Goal: Task Accomplishment & Management: Complete application form

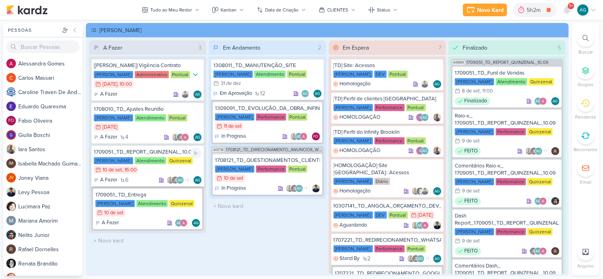
click at [161, 150] on div "1709051_TD_REPORT_QUINZENAL_10.09" at bounding box center [148, 152] width 108 height 7
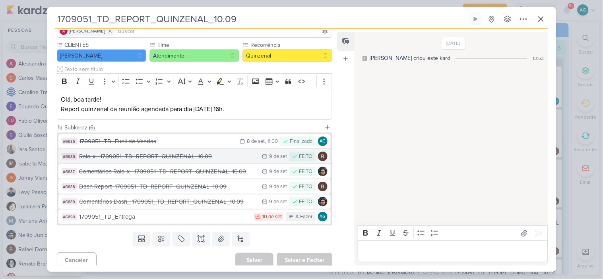
scroll to position [79, 0]
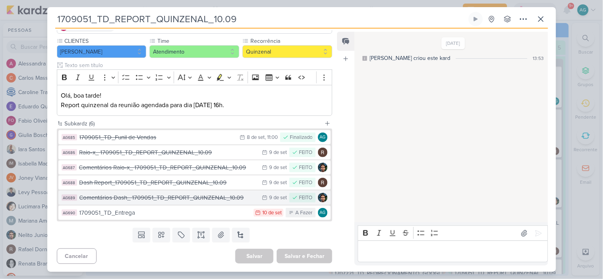
click at [161, 199] on div "Comentários Dash_ 1709051_TD_REPORT_QUINZENAL_10.09" at bounding box center [168, 198] width 179 height 9
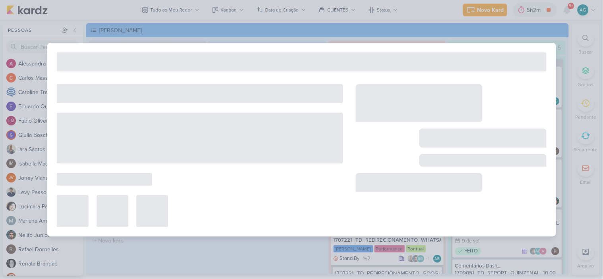
type input "Comentários Dash_ 1709051_TD_REPORT_QUINZENAL_10.09"
type input "9 de setembro de 2025 às 23:59"
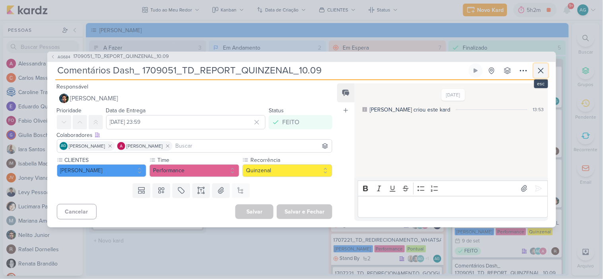
click at [542, 69] on icon at bounding box center [540, 70] width 5 height 5
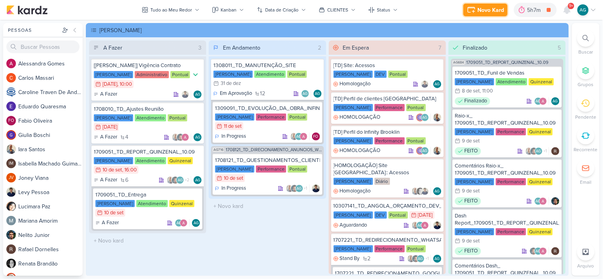
click at [502, 7] on div "Novo Kard" at bounding box center [491, 10] width 27 height 8
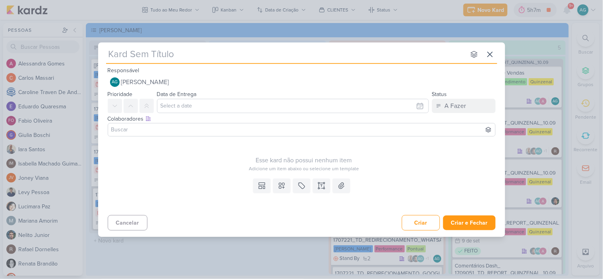
type input "1709121_TD_FOMULÁRIOS_LOOMI"
click at [322, 190] on button at bounding box center [321, 186] width 17 height 14
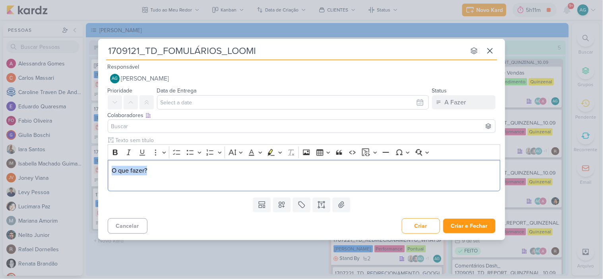
drag, startPoint x: 158, startPoint y: 174, endPoint x: 99, endPoint y: 175, distance: 58.4
click at [99, 175] on div "Clique para deixar o item visível somente à membros da sua organização Rich Tex…" at bounding box center [301, 165] width 407 height 58
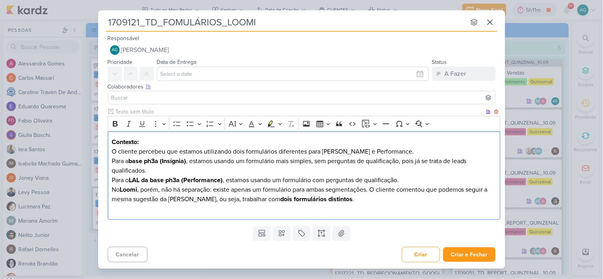
click at [149, 151] on p "Contexto: O cliente percebeu que estamos utilizando dois formulários diferentes…" at bounding box center [304, 146] width 384 height 19
drag, startPoint x: 347, startPoint y: 153, endPoint x: 395, endPoint y: 149, distance: 49.0
click at [395, 149] on p "Contexto: O cliente percebeu que estamos utilizando dois formulários diferentes…" at bounding box center [304, 146] width 384 height 19
click at [112, 162] on p "Para a base ph3a (Insígnia) , estamos usando um formulário mais simples, sem pe…" at bounding box center [304, 166] width 384 height 19
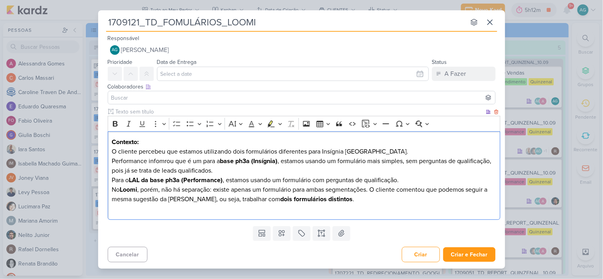
click at [155, 161] on p "Performance infomrou que é um para a base ph3a (Insígnia) , estamos usando um f…" at bounding box center [304, 166] width 384 height 19
click at [264, 171] on p "Performance informou que é um para a base ph3a (Insígnia) , estamos usando um f…" at bounding box center [304, 166] width 384 height 19
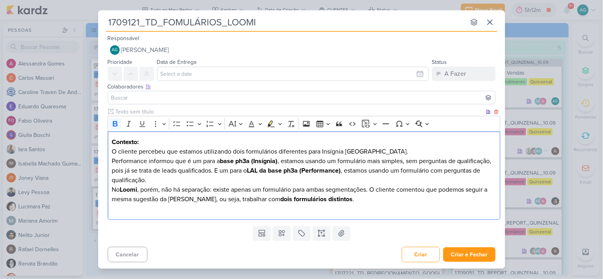
click at [341, 171] on strong "LAL da base ph3a (Performance)" at bounding box center [294, 171] width 94 height 8
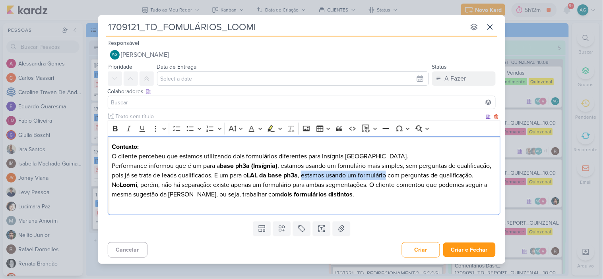
drag, startPoint x: 342, startPoint y: 170, endPoint x: 428, endPoint y: 169, distance: 85.4
click at [428, 169] on p "Performance informou que é um para a base ph3a (Insígnia) , estamos usando um f…" at bounding box center [304, 170] width 384 height 19
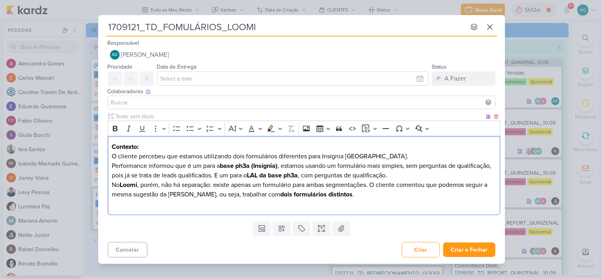
click at [375, 185] on p "No Loomi , porém, não há separação: existe apenas um formulário para ambas segm…" at bounding box center [304, 194] width 384 height 29
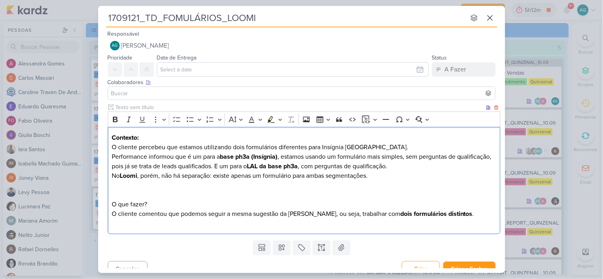
click at [153, 217] on p "No Loomi , porém, não há separação: existe apenas um formulário para ambas segm…" at bounding box center [304, 199] width 384 height 57
click at [462, 214] on p "No Loomi , porém, não há separação: existe apenas um formulário para ambas segm…" at bounding box center [304, 199] width 384 height 57
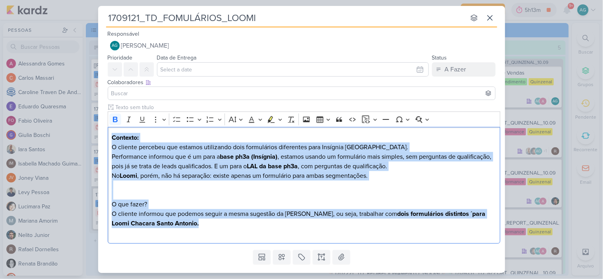
drag, startPoint x: 188, startPoint y: 225, endPoint x: 102, endPoint y: 137, distance: 123.1
click at [102, 137] on div "Clique para deixar o item visível somente à membros da sua organização Rich Tex…" at bounding box center [301, 175] width 407 height 144
click at [116, 125] on button "Bold" at bounding box center [115, 120] width 12 height 12
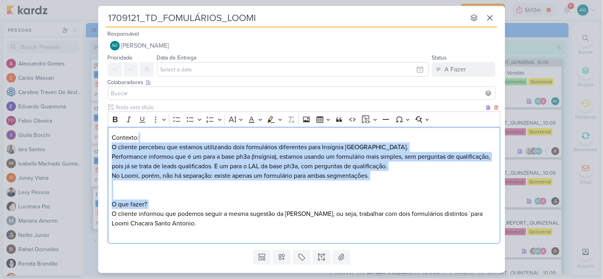
click at [152, 142] on p "Contexto: O cliente percebeu que estamos utilizando dois formulários diferentes…" at bounding box center [304, 142] width 384 height 19
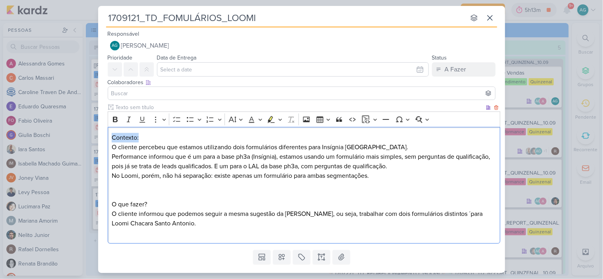
drag, startPoint x: 149, startPoint y: 139, endPoint x: 109, endPoint y: 134, distance: 40.1
click at [106, 139] on div "Clique para deixar o item visível somente à membros da sua organização Rich Tex…" at bounding box center [301, 175] width 407 height 144
click at [113, 120] on icon "Editor toolbar" at bounding box center [115, 120] width 8 height 8
click at [163, 180] on p "No Loomi, porém, não há separação: existe apenas um formulário para ambas segme…" at bounding box center [304, 204] width 384 height 67
drag, startPoint x: 116, startPoint y: 204, endPoint x: 107, endPoint y: 204, distance: 8.3
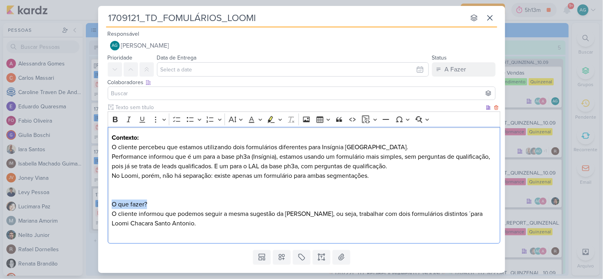
click at [108, 204] on div "Contexto: O cliente percebeu que estamos utilizando dois formulários diferentes…" at bounding box center [304, 185] width 393 height 117
click at [113, 117] on icon "Editor toolbar" at bounding box center [115, 120] width 8 height 8
click at [180, 194] on p "No Loomi, porém, não há separação: existe apenas um formulário para ambas segme…" at bounding box center [304, 204] width 384 height 67
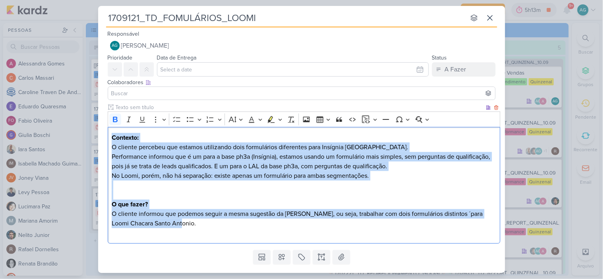
drag, startPoint x: 193, startPoint y: 228, endPoint x: 110, endPoint y: 134, distance: 125.6
click at [110, 134] on div "Contexto: O cliente percebeu que estamos utilizando dois formulários diferentes…" at bounding box center [304, 185] width 393 height 117
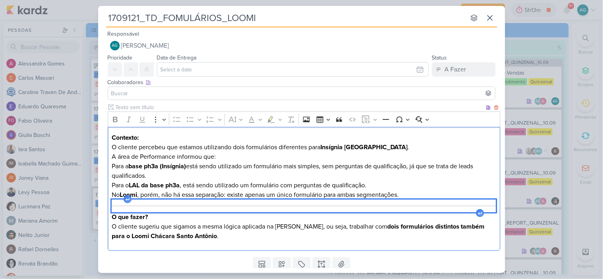
click at [210, 205] on div "Editor editing area: main" at bounding box center [304, 206] width 384 height 13
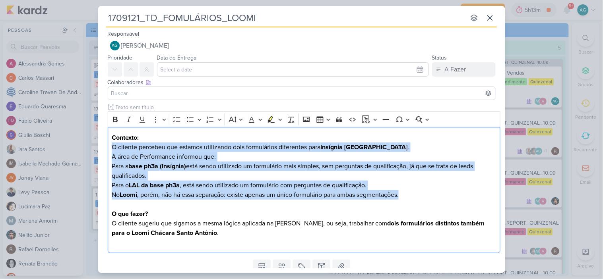
drag, startPoint x: 412, startPoint y: 195, endPoint x: 105, endPoint y: 149, distance: 310.7
click at [105, 149] on div "Clique para deixar o item visível somente à membros da sua organização Rich Tex…" at bounding box center [301, 179] width 407 height 153
click at [113, 116] on icon "Editor toolbar" at bounding box center [115, 120] width 8 height 8
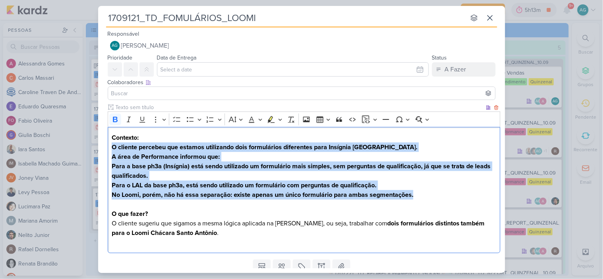
click at [137, 164] on strong "Para a base ph3a (Insígnia) está sendo utilizado um formulário mais simples, se…" at bounding box center [301, 171] width 379 height 17
drag, startPoint x: 113, startPoint y: 149, endPoint x: 423, endPoint y: 194, distance: 313.2
click at [423, 194] on div "Contexto: O cliente percebeu que estamos utilizando dois formulários diferentes…" at bounding box center [304, 190] width 393 height 127
click at [424, 198] on p "No Loomi, porém, não há essa separação: existe apenas um único formulário para …" at bounding box center [304, 195] width 384 height 10
drag, startPoint x: 423, startPoint y: 194, endPoint x: 109, endPoint y: 150, distance: 316.9
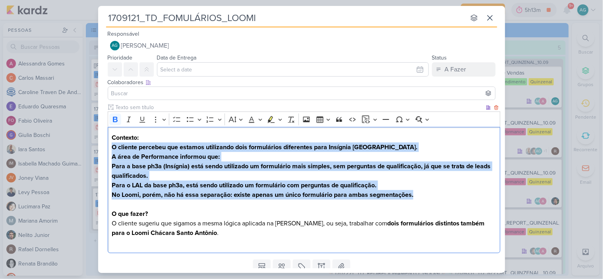
click at [109, 150] on div "Contexto: O cliente percebeu que estamos utilizando dois formulários diferentes…" at bounding box center [304, 190] width 393 height 127
click at [114, 122] on icon "Editor toolbar" at bounding box center [115, 120] width 5 height 6
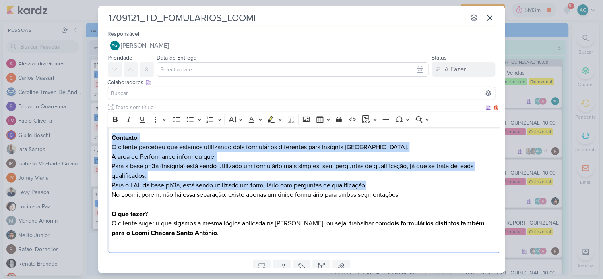
click at [142, 166] on p "Para a base ph3a (Insígnia) está sendo utilizado um formulário mais simples, se…" at bounding box center [304, 171] width 384 height 19
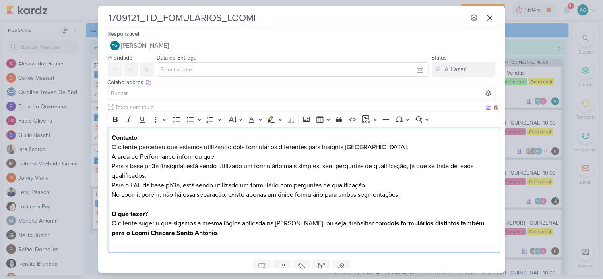
click at [112, 165] on p "Para a base ph3a (Insígnia) está sendo utilizado um formulário mais simples, se…" at bounding box center [304, 171] width 384 height 19
click at [179, 167] on li "Para a base ph3a (Insígnia) está sendo utilizado um formulário mais simples, se…" at bounding box center [308, 171] width 376 height 19
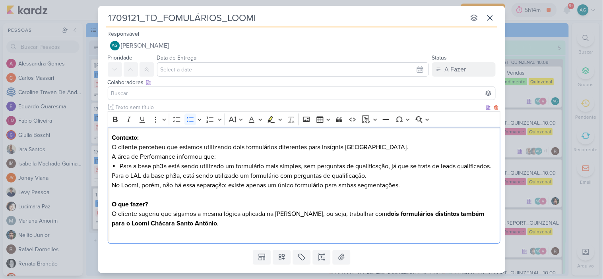
click at [120, 166] on li "Para a base ph3a está sendo utilizado um formulário mais simples, sem perguntas…" at bounding box center [308, 167] width 376 height 10
click at [113, 181] on p "Para o LAL da base ph3a, está sendo utilizado um formulário com perguntas de qu…" at bounding box center [304, 176] width 384 height 10
click at [112, 190] on p "No Loomi, porém, não há essa separação: existe apenas um único formulário para …" at bounding box center [304, 186] width 384 height 10
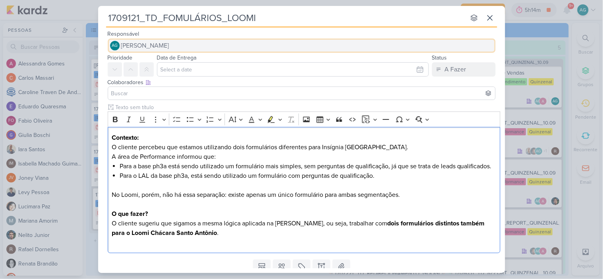
click at [163, 44] on span "[PERSON_NAME]" at bounding box center [145, 46] width 48 height 10
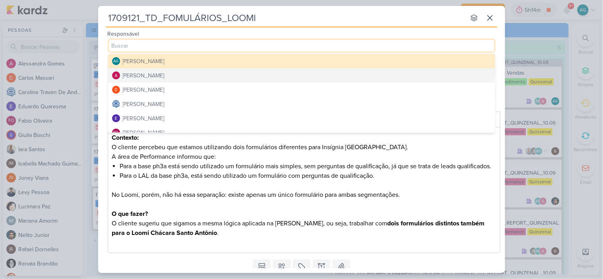
click at [152, 73] on div "[PERSON_NAME]" at bounding box center [143, 76] width 42 height 8
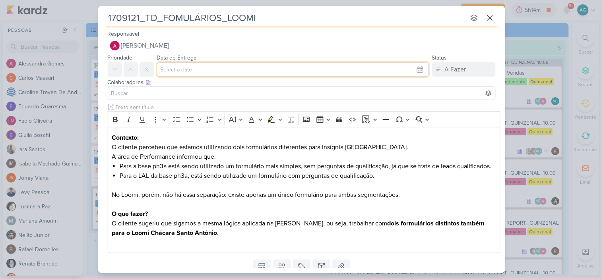
click at [180, 71] on input "text" at bounding box center [293, 69] width 272 height 14
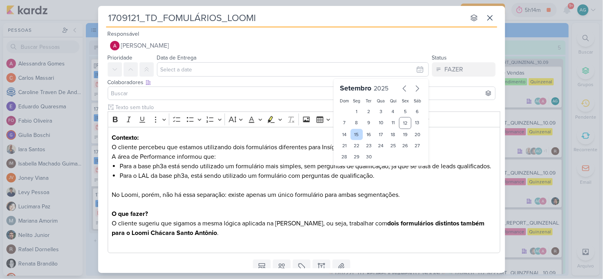
click at [354, 136] on div "15" at bounding box center [357, 134] width 12 height 11
type input "15 de setembro de 2025 às 23:59"
click at [196, 91] on input at bounding box center [302, 94] width 384 height 10
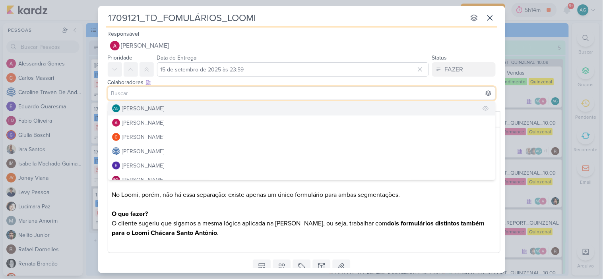
click at [186, 106] on button "AG [PERSON_NAME]" at bounding box center [301, 108] width 387 height 14
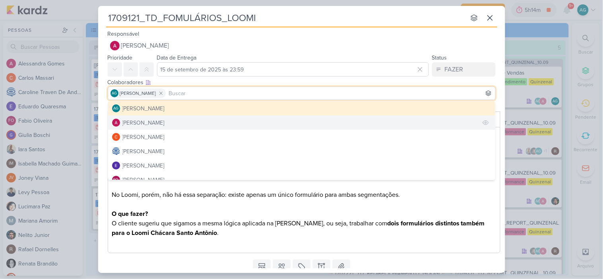
click at [182, 122] on button "[PERSON_NAME]" at bounding box center [301, 123] width 387 height 14
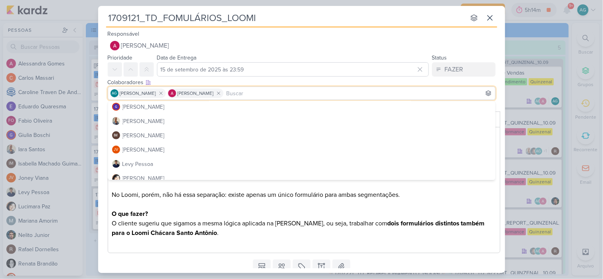
scroll to position [88, 0]
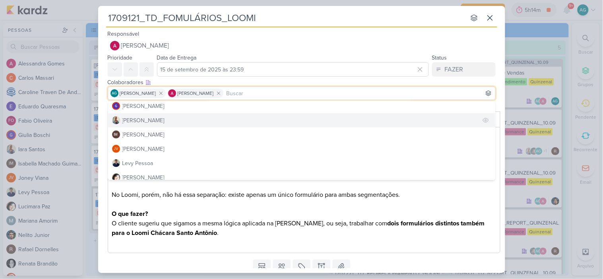
click at [160, 121] on button "[PERSON_NAME]" at bounding box center [301, 120] width 387 height 14
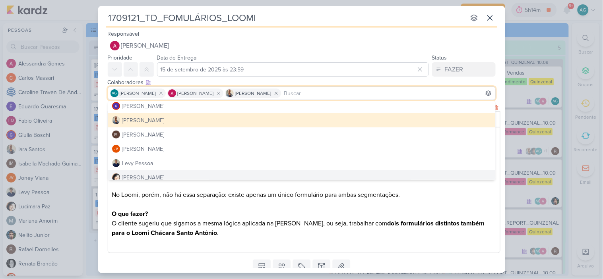
click at [257, 223] on p "O que fazer? O cliente sugeriu que sigamos a mesma lógica aplicada na Insígnia,…" at bounding box center [304, 228] width 384 height 38
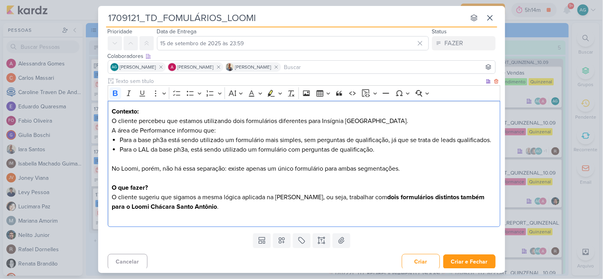
scroll to position [39, 0]
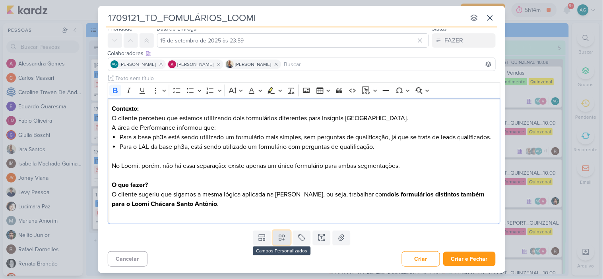
click at [284, 234] on icon at bounding box center [282, 238] width 8 height 8
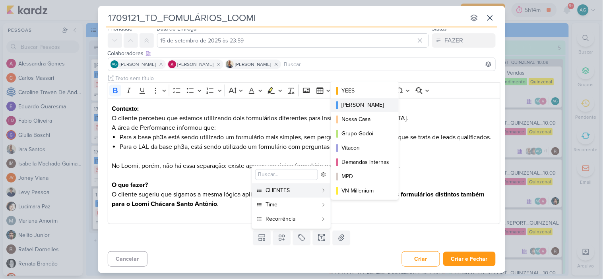
click at [376, 112] on button "[PERSON_NAME]" at bounding box center [365, 105] width 68 height 14
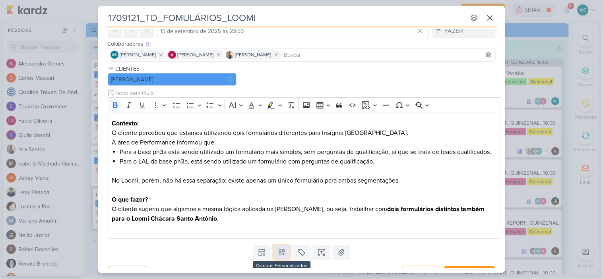
click at [279, 256] on icon at bounding box center [282, 253] width 6 height 6
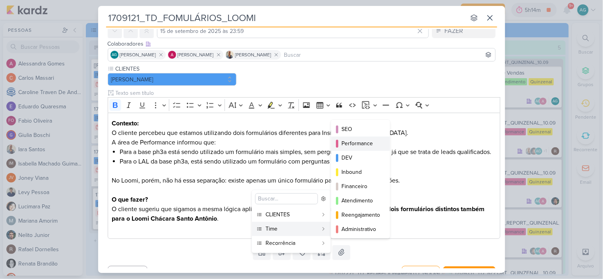
click at [360, 144] on div "Performance" at bounding box center [360, 143] width 39 height 8
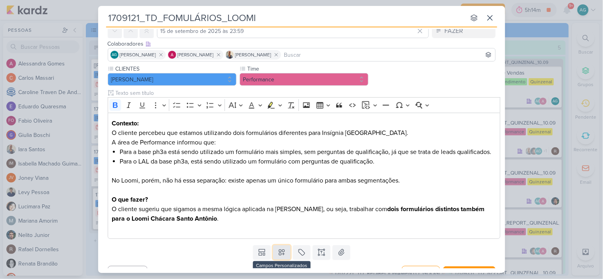
click at [281, 257] on icon at bounding box center [282, 253] width 8 height 8
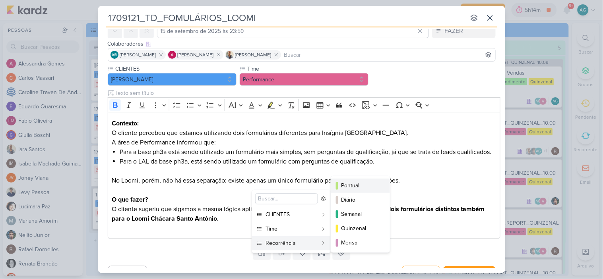
click at [361, 188] on div "Pontual" at bounding box center [360, 186] width 39 height 8
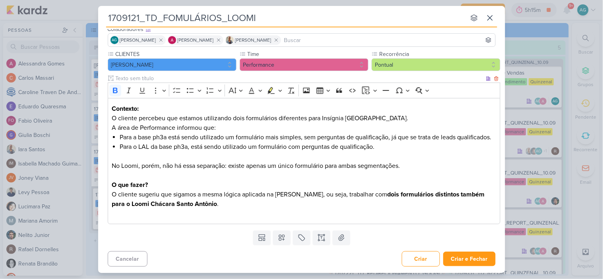
scroll to position [63, 0]
click at [480, 261] on button "Criar e Fechar" at bounding box center [469, 259] width 52 height 15
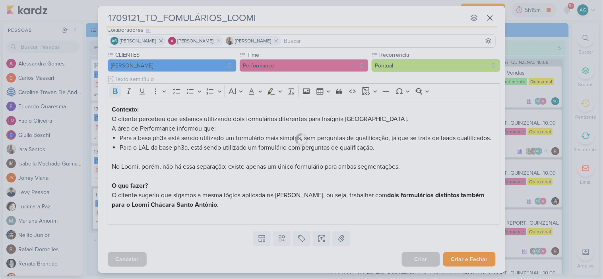
scroll to position [62, 0]
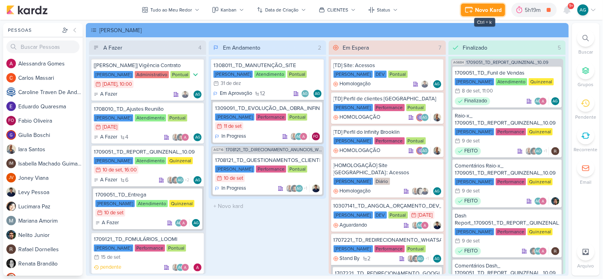
click at [482, 8] on div "Novo Kard" at bounding box center [488, 10] width 27 height 8
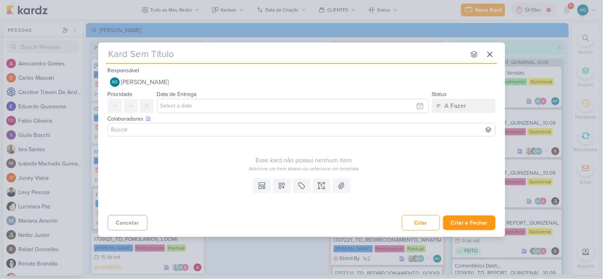
type input "1709122_TD_BOTÃO_FLUTUANTE_WHATSAPP"
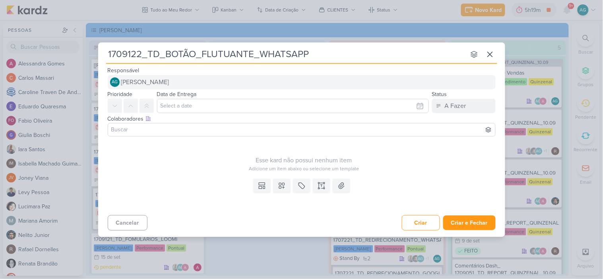
type input "1709122_TD_BOTÃO_FLUTUANTE_WHATSAPP"
click at [240, 86] on button "AG [PERSON_NAME]" at bounding box center [302, 82] width 388 height 14
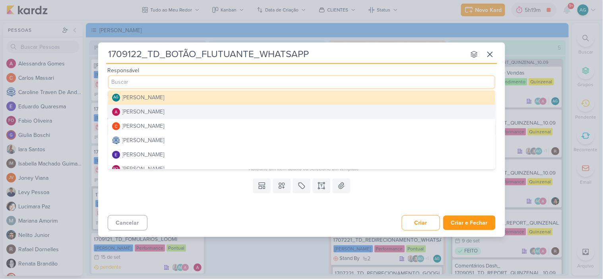
click at [206, 114] on button "[PERSON_NAME]" at bounding box center [301, 112] width 387 height 14
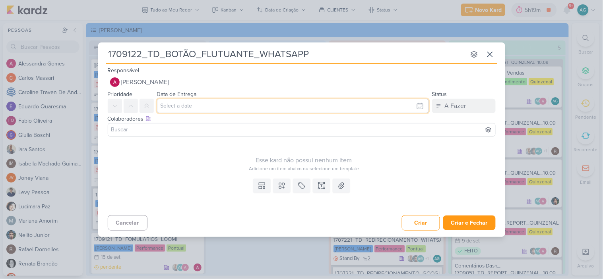
click at [215, 108] on input "text" at bounding box center [293, 106] width 272 height 14
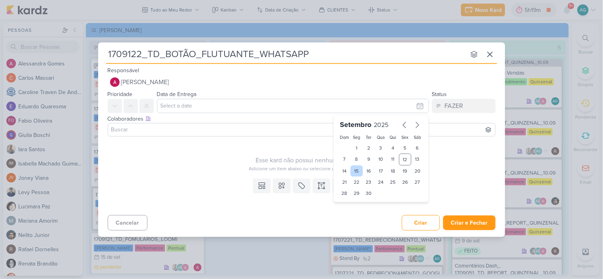
click at [354, 173] on div "15" at bounding box center [357, 171] width 12 height 11
type input "15 de setembro de 2025 às 23:59"
click at [231, 130] on input at bounding box center [302, 130] width 384 height 10
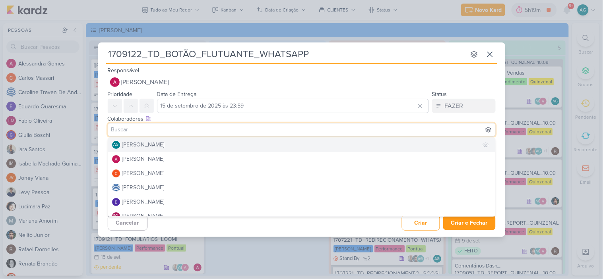
click at [191, 144] on button "AG [PERSON_NAME]" at bounding box center [301, 145] width 387 height 14
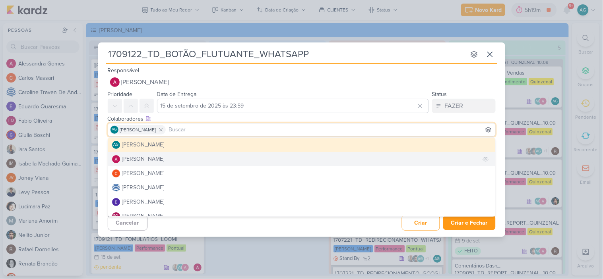
click at [171, 156] on button "[PERSON_NAME]" at bounding box center [301, 159] width 387 height 14
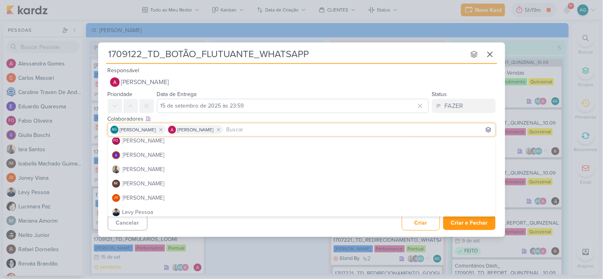
scroll to position [88, 0]
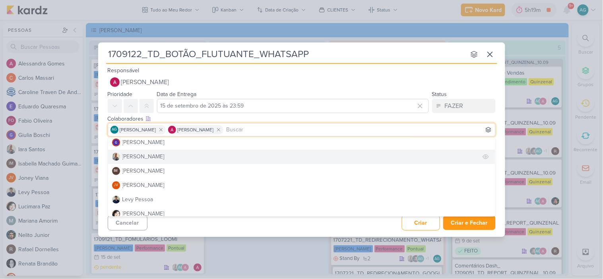
click at [158, 157] on button "[PERSON_NAME]" at bounding box center [301, 157] width 387 height 14
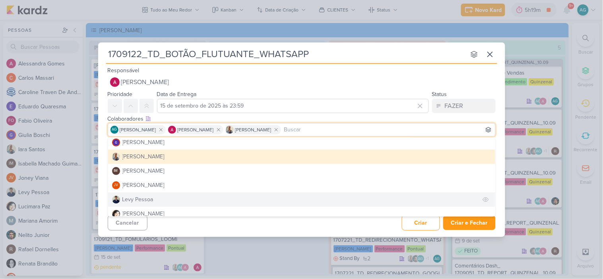
click at [155, 196] on button "Levy Pessoa" at bounding box center [301, 200] width 387 height 14
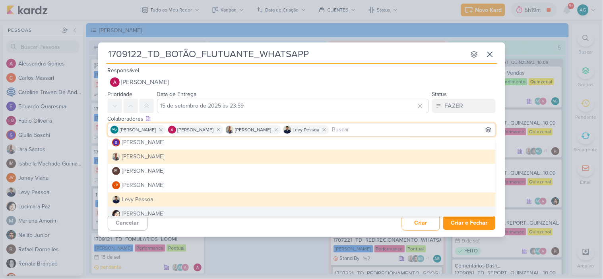
click at [235, 231] on div "Cancelar Criar Criar e Fechar Ctrl + Enter" at bounding box center [301, 222] width 407 height 20
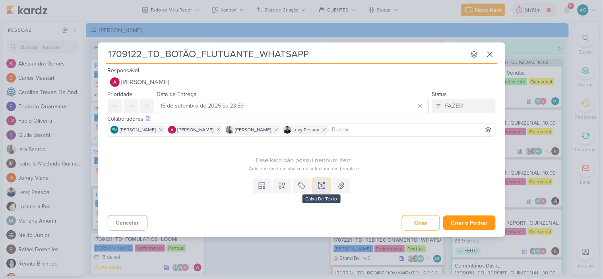
click at [323, 187] on icon at bounding box center [322, 186] width 8 height 8
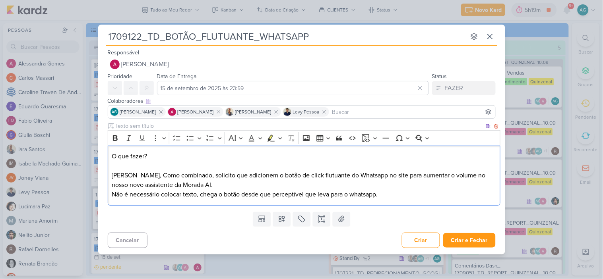
click at [149, 175] on p "O que fazer? Levy, Como combinado, solicito que adicionem o botão de click flut…" at bounding box center [304, 176] width 384 height 48
drag, startPoint x: 128, startPoint y: 174, endPoint x: 176, endPoint y: 174, distance: 47.7
click at [176, 174] on p "O que fazer? Levy, Como combinado, solicito que adicionem o botão de click flut…" at bounding box center [304, 176] width 384 height 48
click at [322, 176] on p "O que fazer? Levy, conforme cliente inseriu no grupo, ele solicita que adicione…" at bounding box center [304, 176] width 384 height 48
drag, startPoint x: 134, startPoint y: 185, endPoint x: 157, endPoint y: 185, distance: 23.8
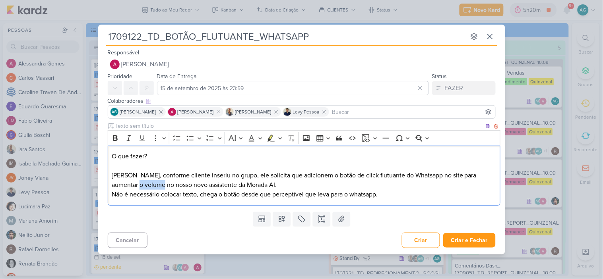
click at [157, 185] on p "O que fazer? Levy, conforme cliente inseriu no grupo, ele solicita que adicione…" at bounding box center [304, 176] width 384 height 48
click at [229, 185] on p "O que fazer? Levy, conforme cliente inseriu no grupo, ele solicita que adicione…" at bounding box center [304, 176] width 384 height 48
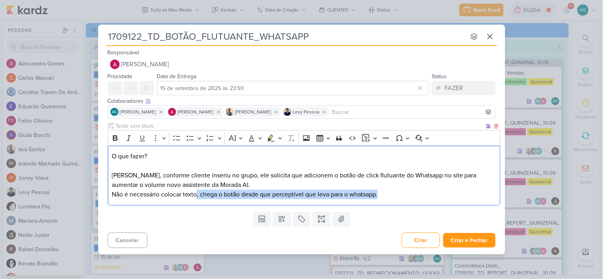
drag, startPoint x: 198, startPoint y: 194, endPoint x: 399, endPoint y: 194, distance: 201.1
click at [399, 194] on p "O que fazer? Levy, conforme cliente inseriu no grupo, ele solicita que adicione…" at bounding box center [304, 176] width 384 height 48
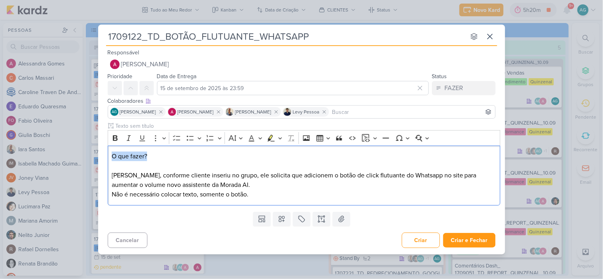
drag, startPoint x: 155, startPoint y: 154, endPoint x: 101, endPoint y: 157, distance: 54.5
click at [101, 157] on div "Clique para deixar o item visível somente à membros da sua organização Rich Tex…" at bounding box center [301, 165] width 407 height 87
click at [115, 136] on icon "Editor toolbar" at bounding box center [115, 139] width 5 height 6
click at [238, 185] on p "O que fazer? Levy, conforme cliente inseriu no grupo, ele solicita que adicione…" at bounding box center [304, 176] width 384 height 48
click at [337, 176] on p "O que fazer? Levy, conforme cliente inseriu no grupo, ele solicita que adicione…" at bounding box center [304, 176] width 384 height 48
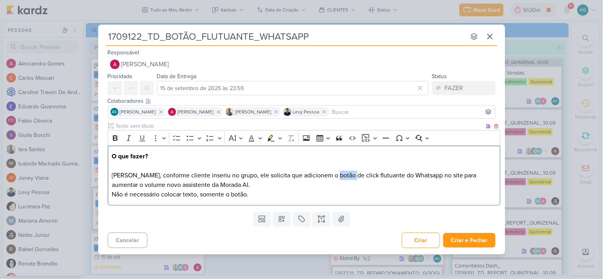
click at [337, 176] on p "O que fazer? Levy, conforme cliente inseriu no grupo, ele solicita que adicione…" at bounding box center [304, 176] width 384 height 48
click at [272, 198] on p "O que fazer? Levy, conforme cliente inseriu no grupo, ele solicita que adicione…" at bounding box center [304, 176] width 384 height 48
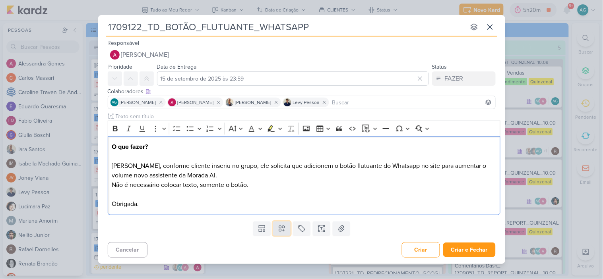
click at [283, 231] on icon at bounding box center [282, 229] width 6 height 6
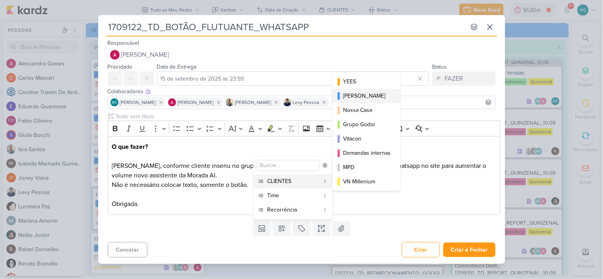
click at [372, 94] on div "[PERSON_NAME]" at bounding box center [367, 96] width 48 height 8
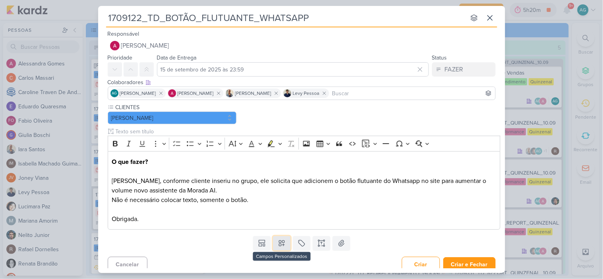
click at [282, 246] on icon at bounding box center [282, 244] width 8 height 8
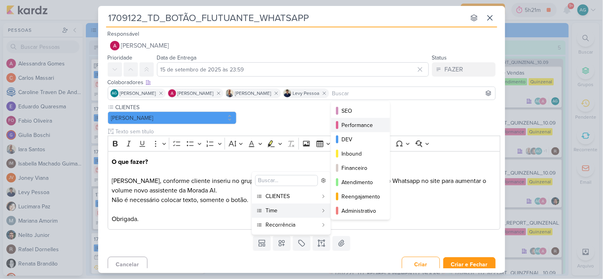
click at [361, 124] on div "Performance" at bounding box center [360, 125] width 39 height 8
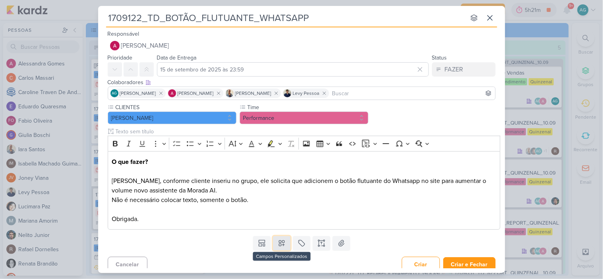
click at [283, 247] on icon at bounding box center [282, 244] width 8 height 8
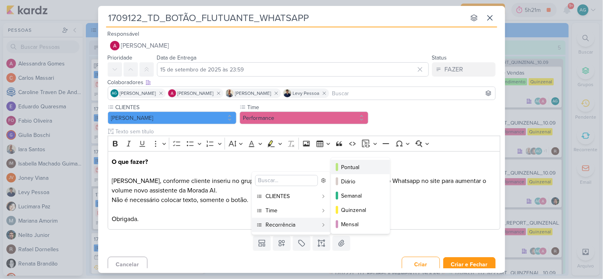
click at [366, 165] on div "Pontual" at bounding box center [360, 167] width 39 height 8
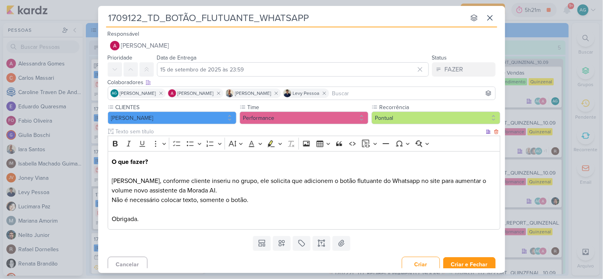
click at [360, 200] on p "O que fazer? Levy, conforme cliente inseriu no grupo, ele solicita que adicione…" at bounding box center [304, 190] width 384 height 67
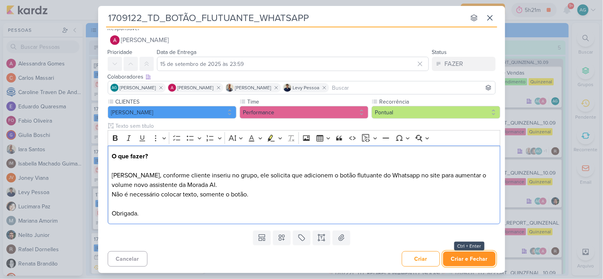
click at [469, 258] on button "Criar e Fechar" at bounding box center [469, 259] width 52 height 15
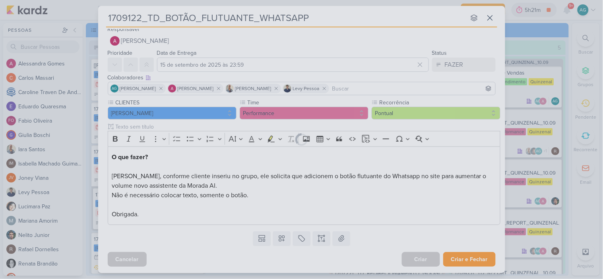
scroll to position [5, 0]
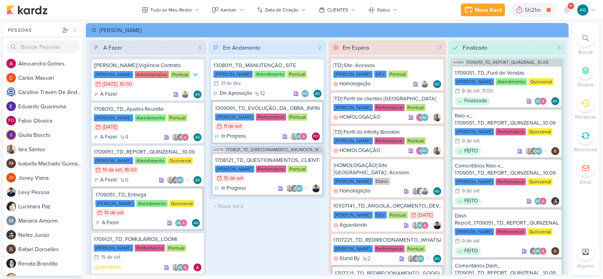
click at [589, 37] on div at bounding box center [585, 37] width 17 height 17
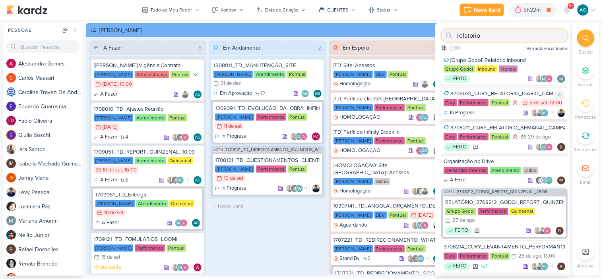
scroll to position [269, 0]
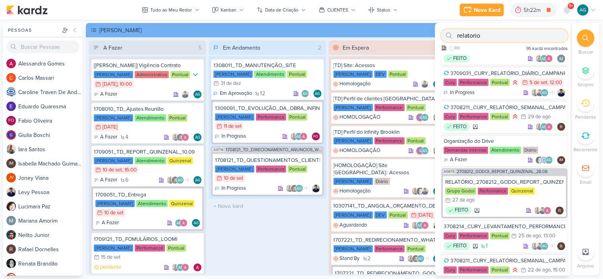
type input "relatorio"
click at [289, 236] on div "Em Andamento 2 1308011_TD_MANUTENÇÃO_SITE Teixeira Duarte Atendimento Pontual 3…" at bounding box center [267, 158] width 117 height 234
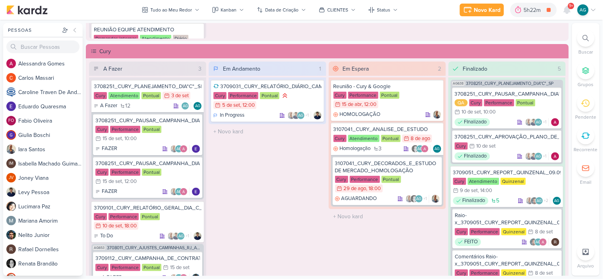
scroll to position [795, 0]
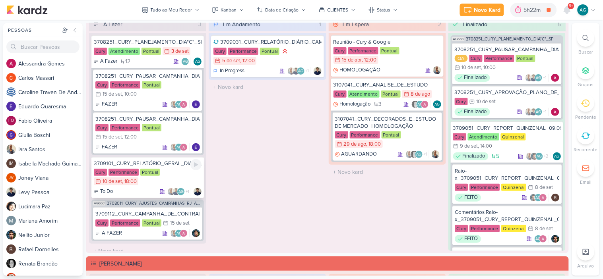
click at [161, 163] on div "3709101_CURY_RELATÓRIO_GERAL_DIA_C_10.09" at bounding box center [148, 163] width 108 height 7
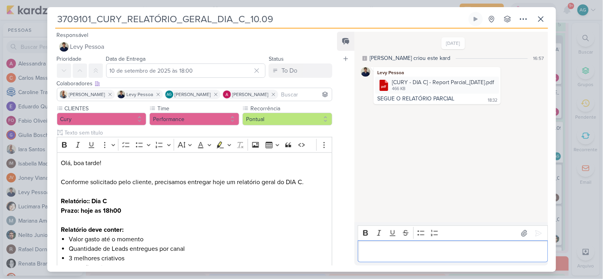
click at [387, 254] on p "Editor editing area: main" at bounding box center [453, 252] width 182 height 10
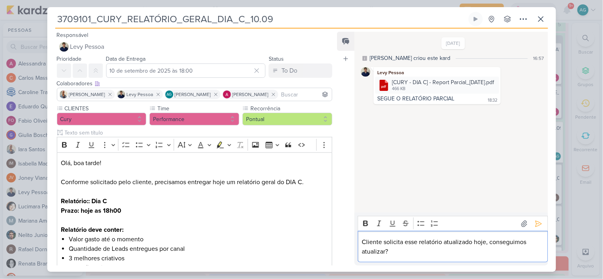
click at [360, 240] on div "Cliente solicita esse relatório atualizado hoje, conseguimos atualizar?" at bounding box center [453, 246] width 190 height 31
click at [465, 248] on p "Por favor, cliente solicita esse relatório atualizado hoje, conseguimos atualiz…" at bounding box center [453, 247] width 182 height 19
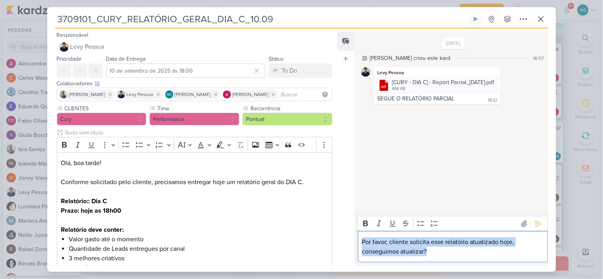
drag, startPoint x: 457, startPoint y: 252, endPoint x: 348, endPoint y: 240, distance: 109.9
click at [348, 240] on div "Feed Atrelar email Solte o email para atrelar ao kard 10/9/25 Aline criou este …" at bounding box center [442, 149] width 211 height 234
copy p "Por favor, cliente solicita esse relatório atualizado hoje, conseguimos atualiz…"
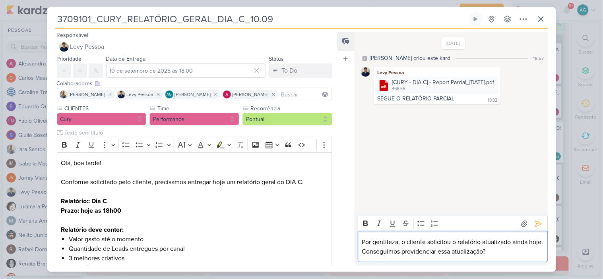
click at [436, 252] on p "Por gentileza, o cliente solicitou o relatório atualizado ainda hoje. Conseguim…" at bounding box center [453, 247] width 182 height 19
drag, startPoint x: 398, startPoint y: 242, endPoint x: 374, endPoint y: 241, distance: 24.3
click at [374, 241] on p "Por gentileza, o cliente solicitou o relatório atualizado ainda hoje. Conseguim…" at bounding box center [453, 247] width 182 height 19
click at [505, 241] on p "Por favor, o cliente solicitou o relatório atualizado ainda hoje. Conseguimos e…" at bounding box center [453, 247] width 182 height 19
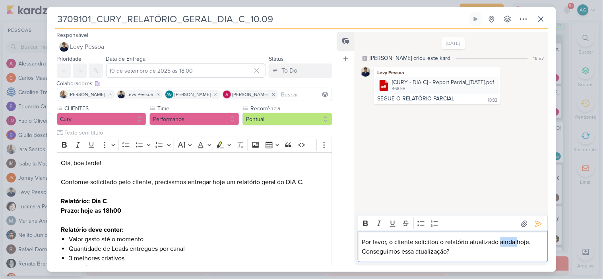
click at [505, 241] on p "Por favor, o cliente solicitou o relatório atualizado ainda hoje. Conseguimos e…" at bounding box center [453, 247] width 182 height 19
click at [439, 241] on p "Por favor, o cliente solicitou o relatório atualizado hoje. Conseguimos essa at…" at bounding box center [453, 247] width 182 height 19
click at [536, 225] on icon at bounding box center [538, 224] width 6 height 6
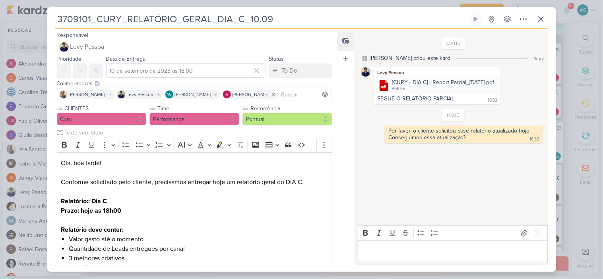
drag, startPoint x: 289, startPoint y: 19, endPoint x: 34, endPoint y: 24, distance: 255.6
click at [34, 24] on div "3709101_CURY_RELATÓRIO_GERAL_DIA_C_10.09 Criado por mim" at bounding box center [301, 139] width 603 height 279
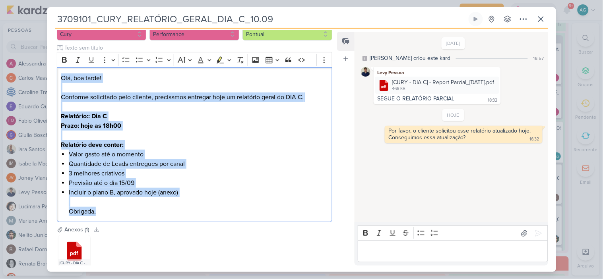
scroll to position [132, 0]
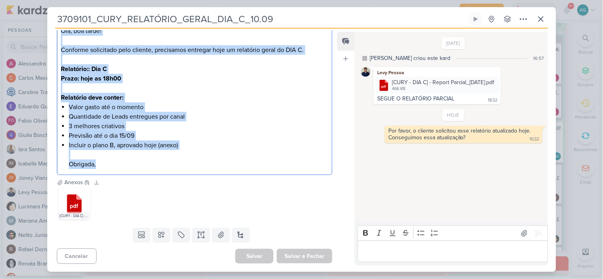
drag, startPoint x: 62, startPoint y: 163, endPoint x: 130, endPoint y: 165, distance: 68.4
click at [130, 165] on div "Olá, boa tarde! Conforme solicitado pelo cliente, precisamos entregar hoje um r…" at bounding box center [195, 97] width 276 height 155
copy div "Olá, boa tarde! Conforme solicitado pelo cliente, precisamos entregar hoje um r…"
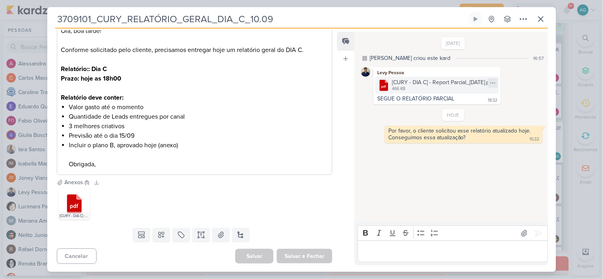
click at [496, 80] on icon at bounding box center [493, 83] width 6 height 6
click at [461, 109] on div "Baixar" at bounding box center [458, 109] width 15 height 8
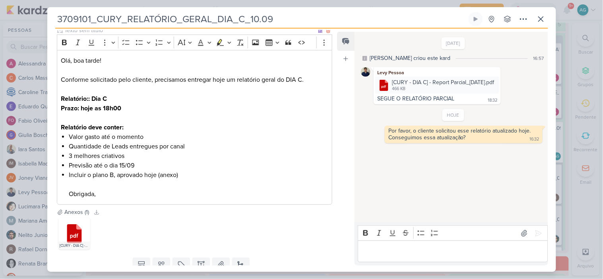
scroll to position [0, 0]
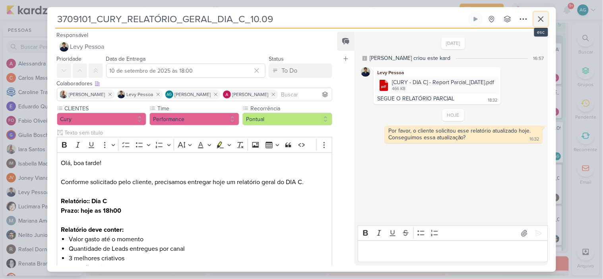
click at [540, 19] on icon at bounding box center [540, 19] width 5 height 5
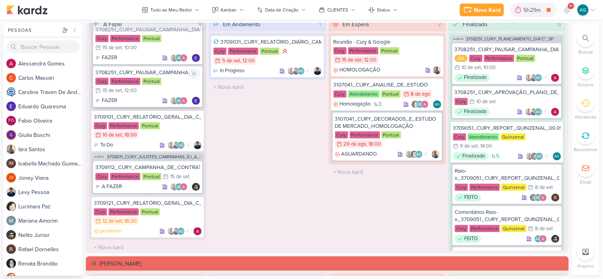
scroll to position [48, 0]
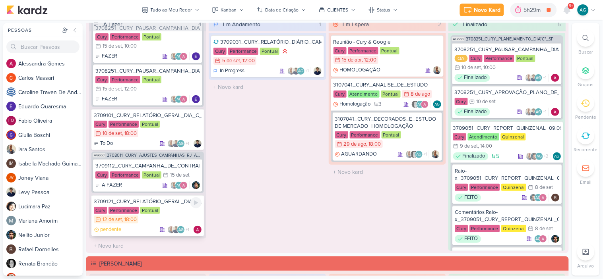
click at [163, 202] on div "3709121_CURY_RELATÓRIO_GERAL_DIA_C_12.09" at bounding box center [148, 201] width 108 height 7
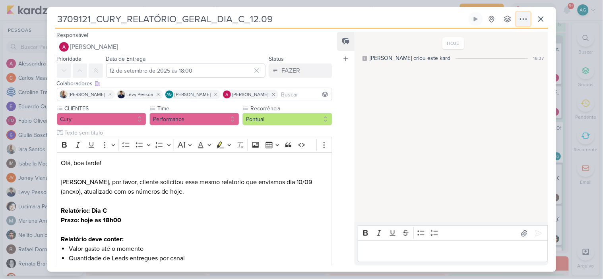
click at [521, 19] on icon at bounding box center [523, 19] width 6 height 1
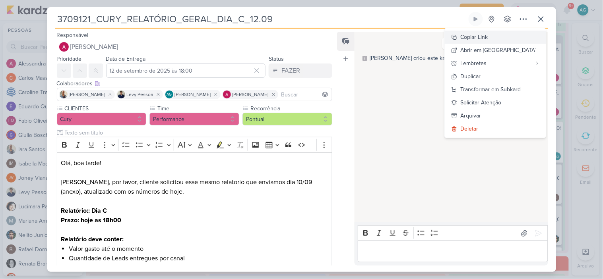
click at [504, 36] on button "Copiar Link" at bounding box center [495, 37] width 101 height 13
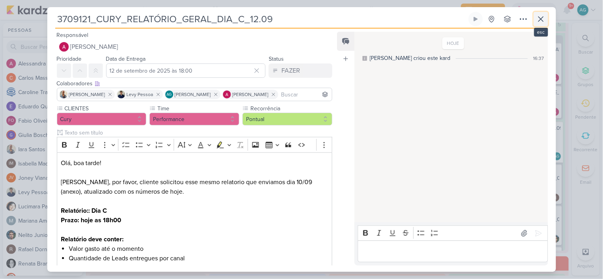
click at [539, 17] on icon at bounding box center [541, 19] width 10 height 10
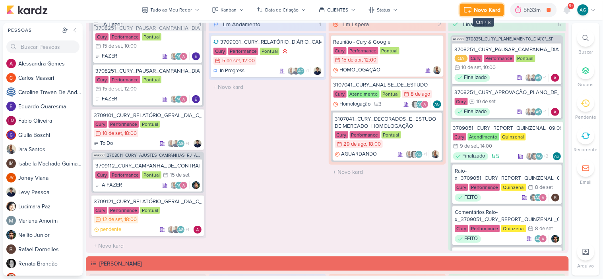
click at [490, 8] on div "Novo Kard" at bounding box center [487, 10] width 27 height 8
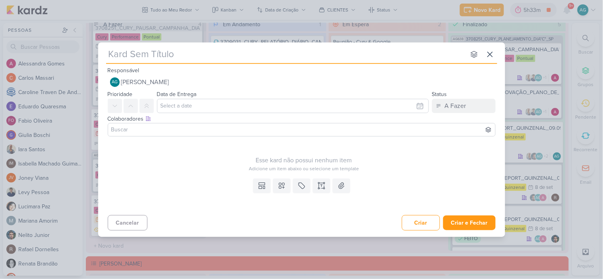
type input "3709123_CURY_RELATÓRIO_GERAL_DIA_C"
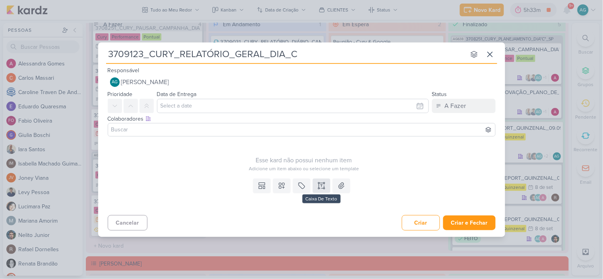
type input "3709123_CURY_RELATÓRIO_GERAL_DIA_C"
click at [320, 189] on icon at bounding box center [322, 186] width 8 height 8
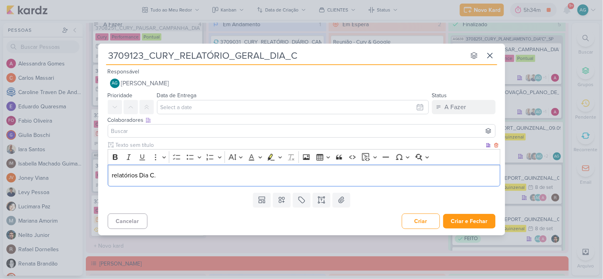
click at [113, 174] on p "relatórios Dia C." at bounding box center [304, 176] width 384 height 10
click at [279, 199] on icon at bounding box center [282, 201] width 6 height 6
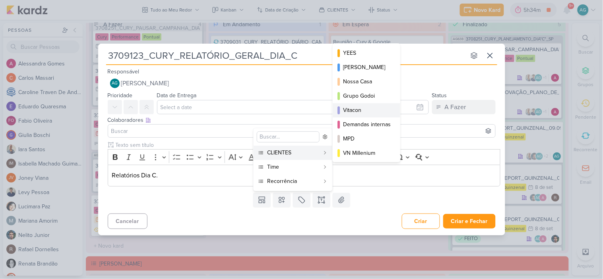
scroll to position [44, 0]
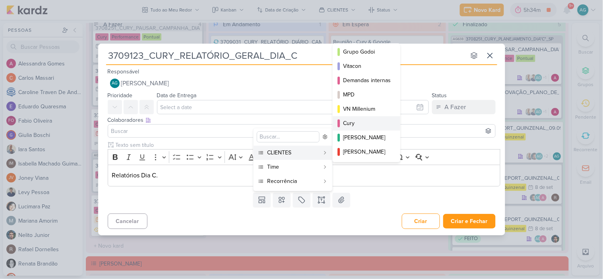
click at [357, 125] on div "Cury" at bounding box center [367, 123] width 48 height 8
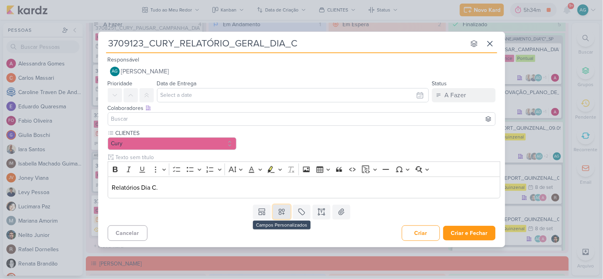
click at [279, 217] on button at bounding box center [281, 212] width 17 height 14
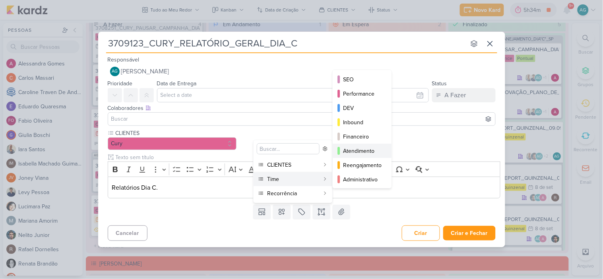
click at [365, 151] on div "Atendimento" at bounding box center [362, 151] width 39 height 8
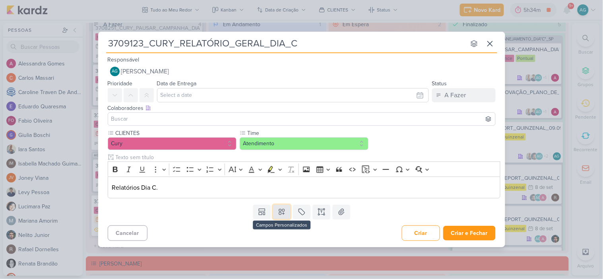
click at [281, 213] on icon at bounding box center [282, 212] width 6 height 6
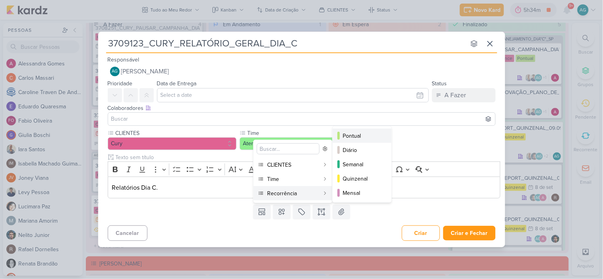
click at [362, 138] on div "Pontual" at bounding box center [362, 136] width 39 height 8
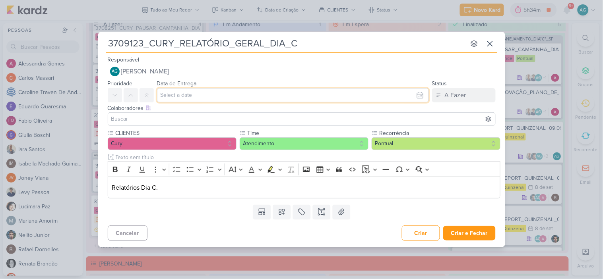
click at [199, 97] on input "text" at bounding box center [293, 95] width 272 height 14
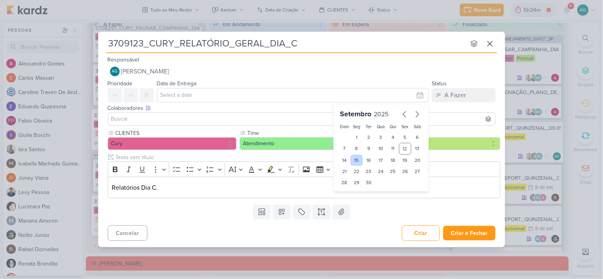
click at [356, 160] on div "15" at bounding box center [357, 160] width 12 height 11
type input "15 de setembro de 2025 às 23:59"
click at [223, 234] on div "Cancelar Criar Criar e Fechar Ctrl + Enter" at bounding box center [301, 233] width 407 height 20
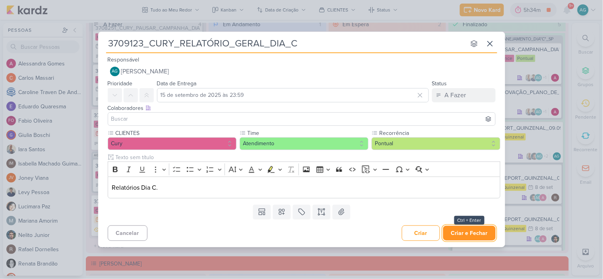
click at [465, 235] on button "Criar e Fechar" at bounding box center [469, 233] width 52 height 15
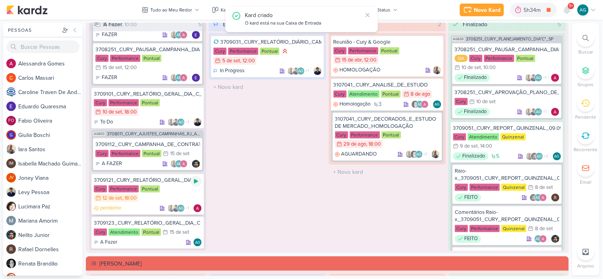
scroll to position [81, 0]
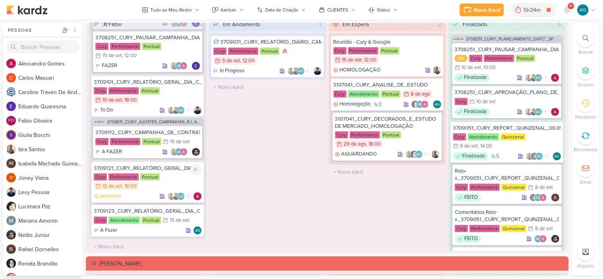
click at [166, 167] on div "3709121_CURY_RELATÓRIO_GERAL_DIA_C_12.09" at bounding box center [148, 168] width 108 height 7
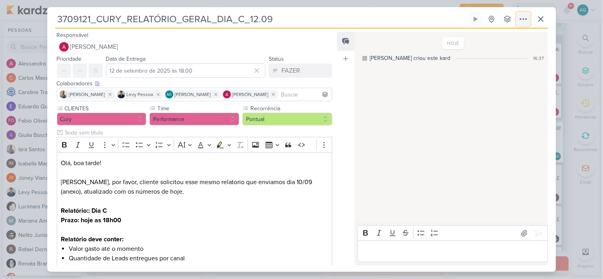
click at [524, 19] on icon at bounding box center [524, 19] width 10 height 10
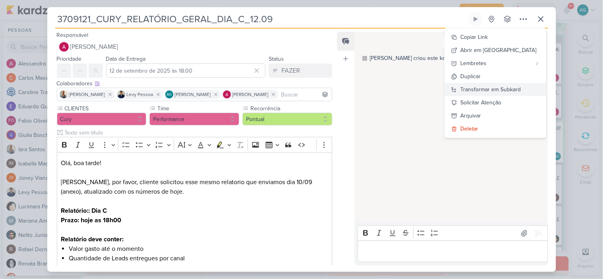
click at [505, 89] on div "Transformar em Subkard" at bounding box center [491, 89] width 60 height 8
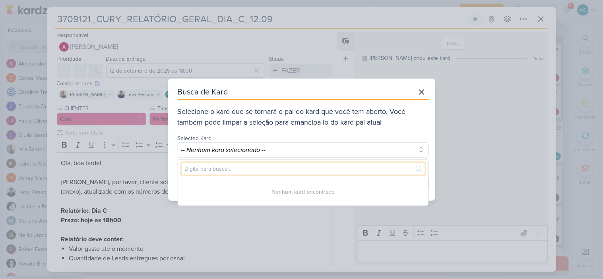
click at [374, 169] on input "text" at bounding box center [303, 169] width 244 height 12
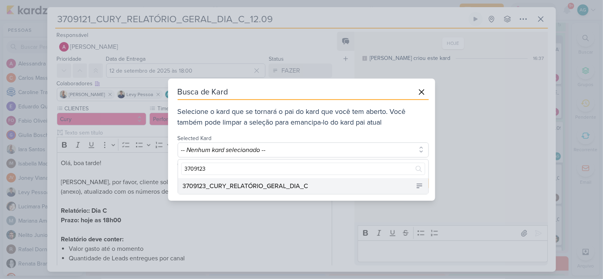
click at [357, 183] on div "3709123_CURY_RELATÓRIO_GERAL_DIA_C" at bounding box center [303, 186] width 250 height 16
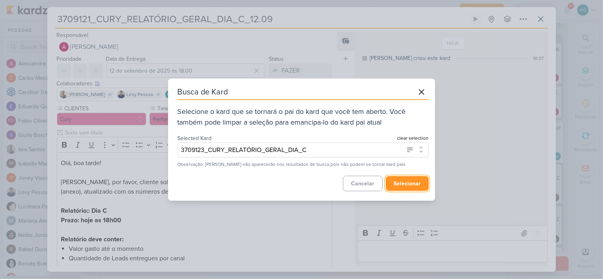
click at [404, 184] on button "selecionar" at bounding box center [407, 183] width 43 height 15
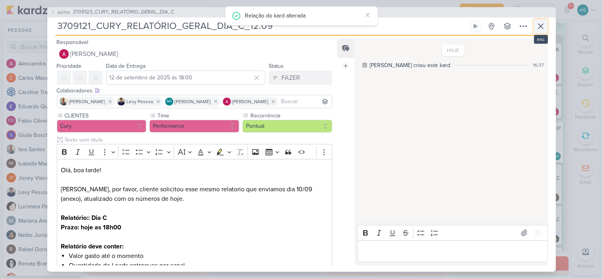
click at [542, 26] on icon at bounding box center [541, 26] width 10 height 10
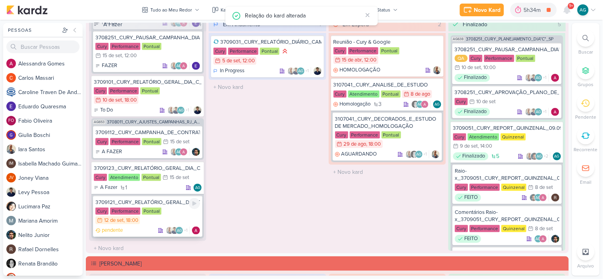
click at [157, 199] on div "3709121_CURY_RELATÓRIO_GERAL_DIA_C_12.09" at bounding box center [147, 202] width 105 height 7
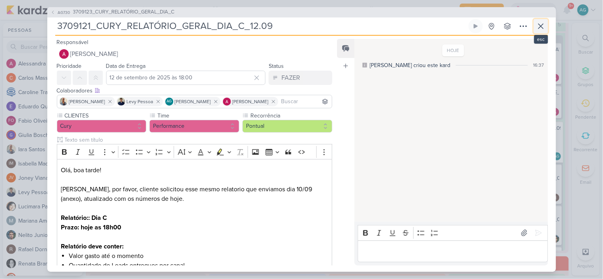
click at [540, 28] on icon at bounding box center [541, 26] width 10 height 10
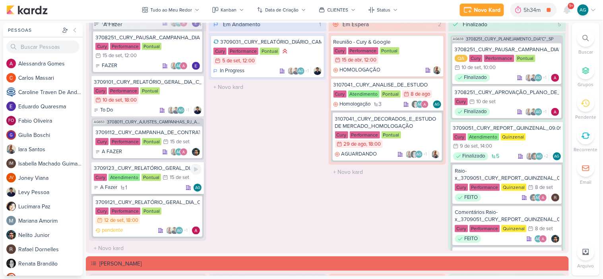
click at [169, 166] on div "3709123_CURY_RELATÓRIO_GERAL_DIA_C" at bounding box center [148, 168] width 108 height 7
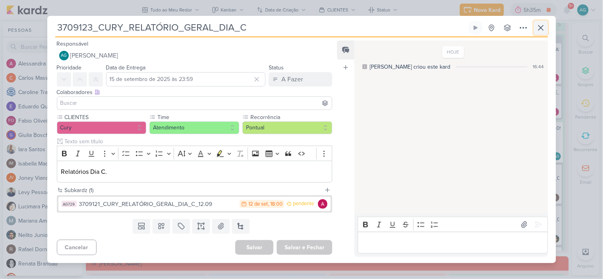
click at [539, 29] on icon at bounding box center [540, 27] width 5 height 5
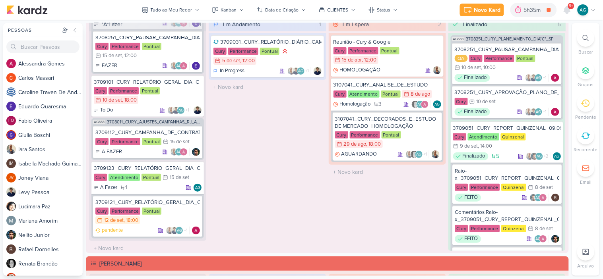
scroll to position [750, 0]
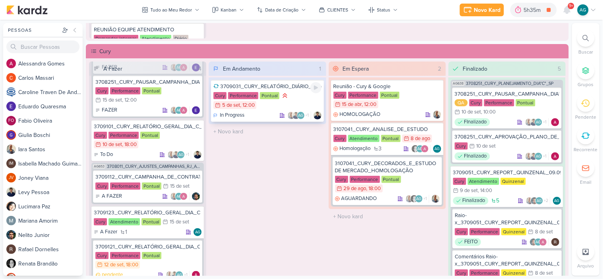
click at [289, 87] on div "3709031_CURY_RELATÓRIO_DIÁRIO_CAMPANHA_DIA"C"_SP" at bounding box center [267, 86] width 108 height 7
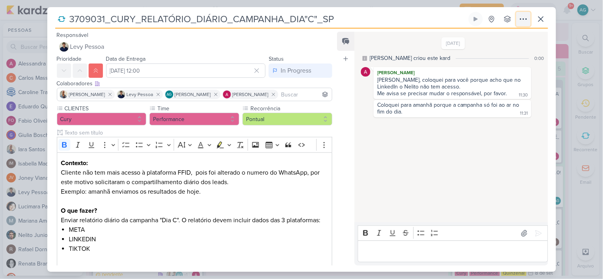
click at [522, 21] on icon at bounding box center [524, 19] width 10 height 10
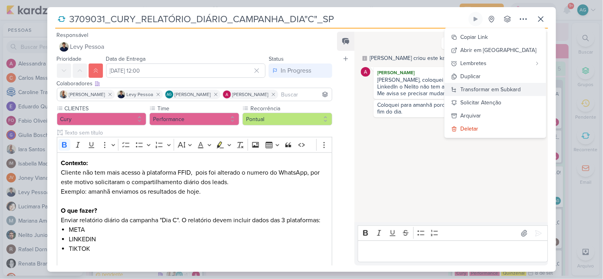
click at [510, 93] on div "Transformar em Subkard" at bounding box center [491, 89] width 60 height 8
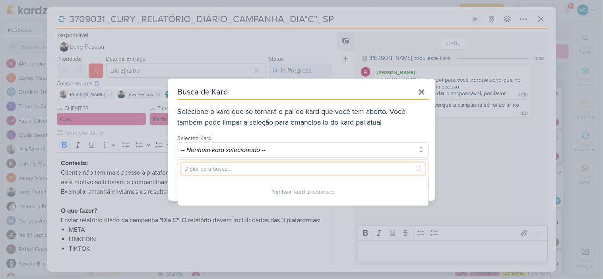
click at [340, 173] on input "text" at bounding box center [303, 169] width 244 height 12
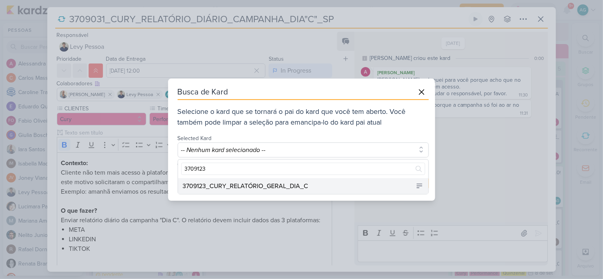
click at [346, 187] on div "3709123_CURY_RELATÓRIO_GERAL_DIA_C" at bounding box center [303, 186] width 250 height 16
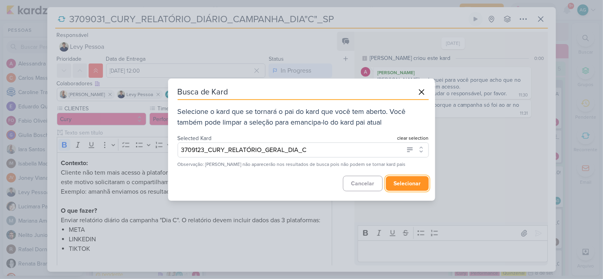
click at [408, 187] on button "selecionar" at bounding box center [407, 183] width 43 height 15
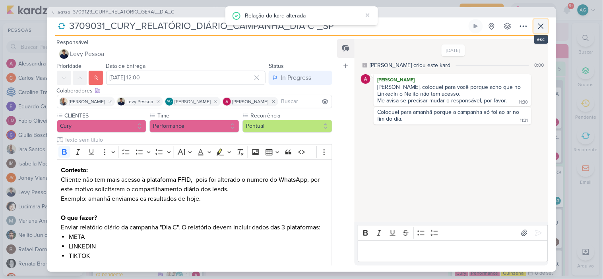
click at [542, 28] on icon at bounding box center [540, 26] width 5 height 5
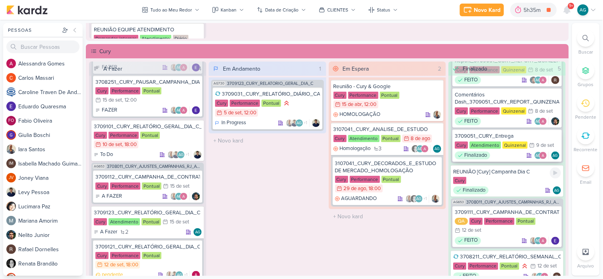
scroll to position [795, 0]
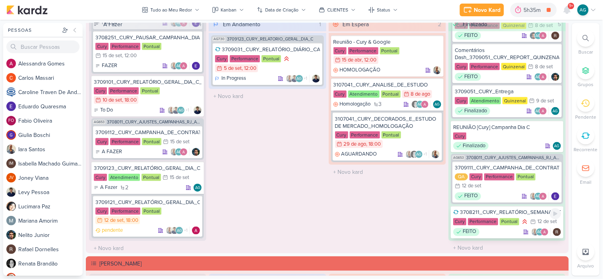
click at [511, 209] on div "3708211_CURY_RELATÓRIO_SEMANAL_CAMPANHA_CONTRATAÇÃO_RJ" at bounding box center [507, 212] width 108 height 7
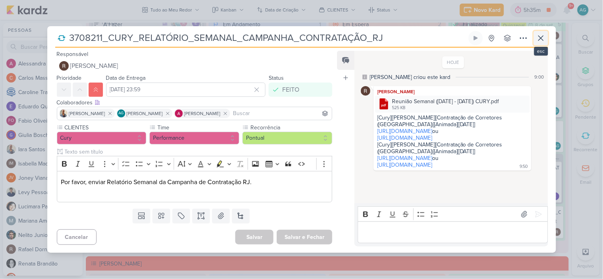
click at [541, 36] on icon at bounding box center [541, 38] width 10 height 10
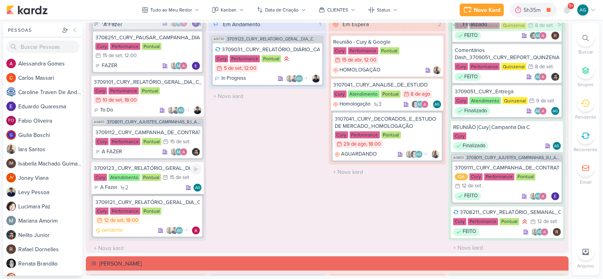
scroll to position [37, 0]
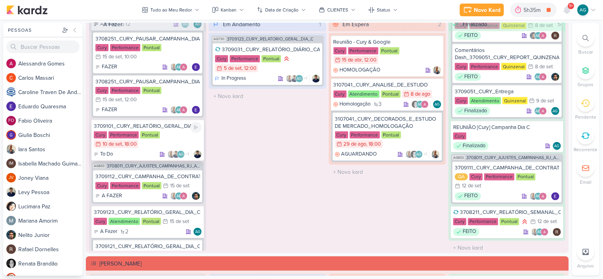
click at [165, 128] on div "3709101_CURY_RELATÓRIO_GERAL_DIA_C_10.09" at bounding box center [148, 126] width 108 height 7
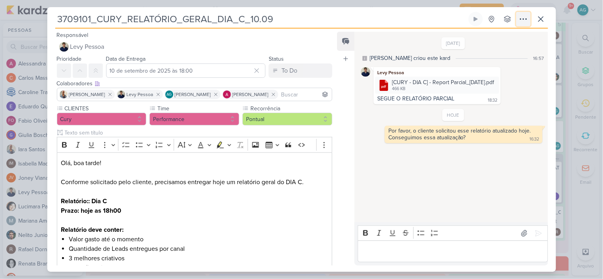
click at [523, 19] on icon at bounding box center [523, 19] width 6 height 1
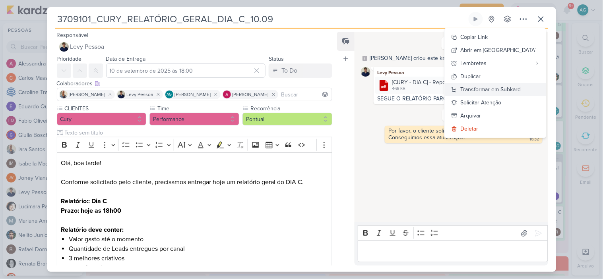
click at [511, 91] on div "Transformar em Subkard" at bounding box center [491, 89] width 60 height 8
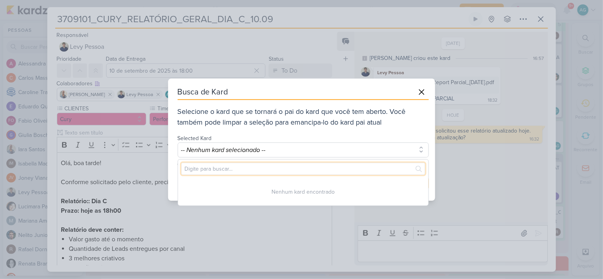
click at [289, 172] on input "text" at bounding box center [303, 169] width 244 height 12
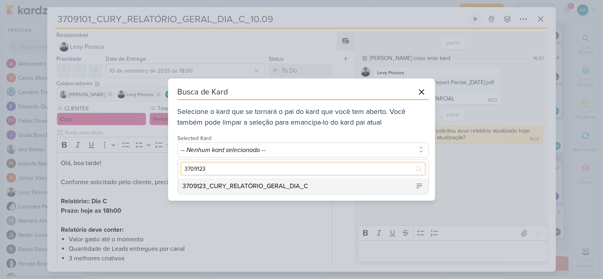
type input "3709123"
click at [298, 184] on div "3709123_CURY_RELATÓRIO_GERAL_DIA_C" at bounding box center [246, 187] width 126 height 10
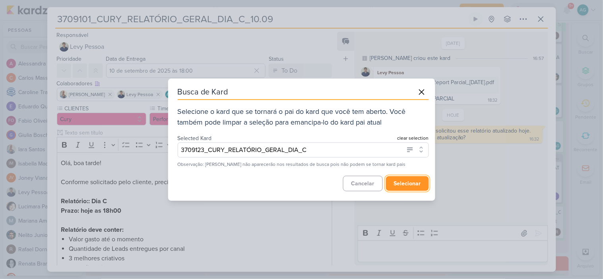
click at [412, 184] on button "selecionar" at bounding box center [407, 183] width 43 height 15
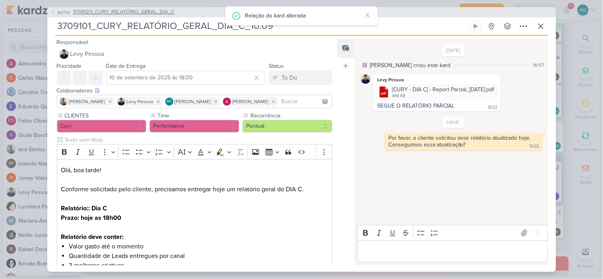
click at [133, 15] on span "3709123_CURY_RELATÓRIO_GERAL_DIA_C" at bounding box center [124, 12] width 102 height 8
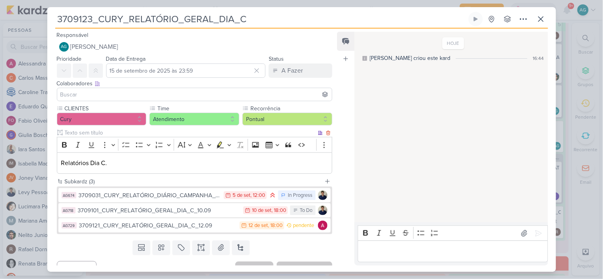
scroll to position [13, 0]
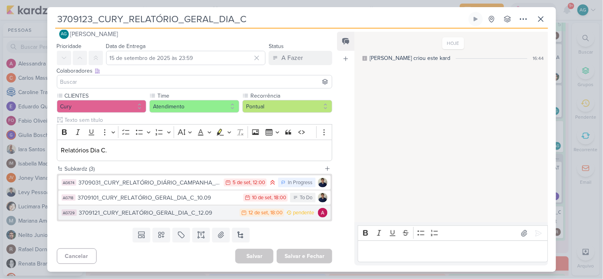
click at [170, 215] on div "3709121_CURY_RELATÓRIO_GERAL_DIA_C_12.09" at bounding box center [157, 213] width 157 height 9
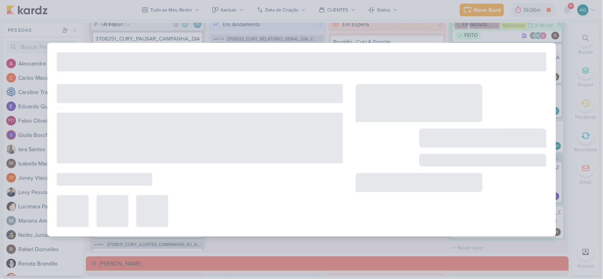
type input "3709121_CURY_RELATÓRIO_GERAL_DIA_C_12.09"
type input "12 de setembro de 2025 às 18:00"
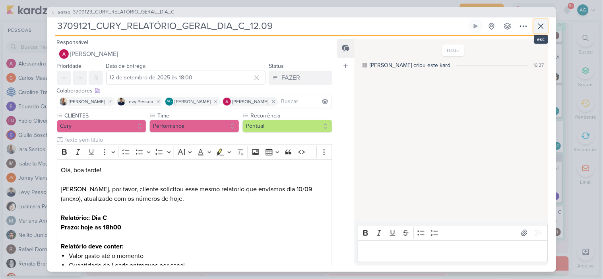
click at [539, 30] on icon at bounding box center [541, 26] width 10 height 10
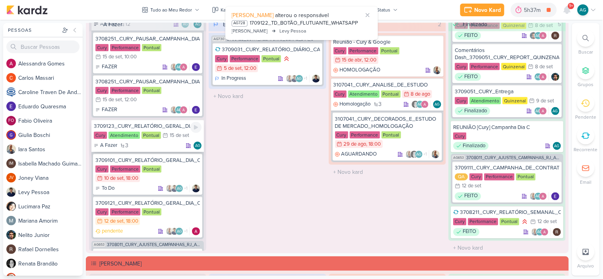
click at [151, 126] on div "3709123_CURY_RELATÓRIO_GERAL_DIA_C" at bounding box center [148, 126] width 108 height 7
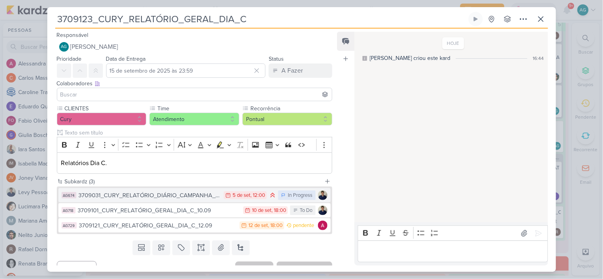
click at [157, 199] on div "3709031_CURY_RELATÓRIO_DIÁRIO_CAMPANHA_DIA"C"_SP" at bounding box center [149, 195] width 141 height 9
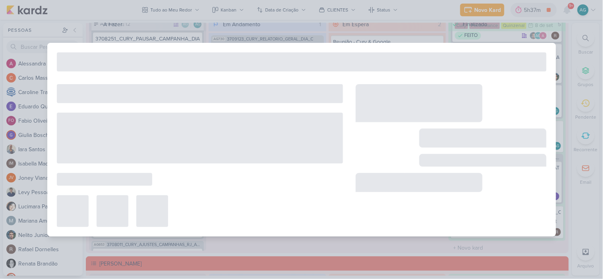
type input "3709031_CURY_RELATÓRIO_DIÁRIO_CAMPANHA_DIA"C"_SP"
type input "5 de setembro de 2025 às 12:00"
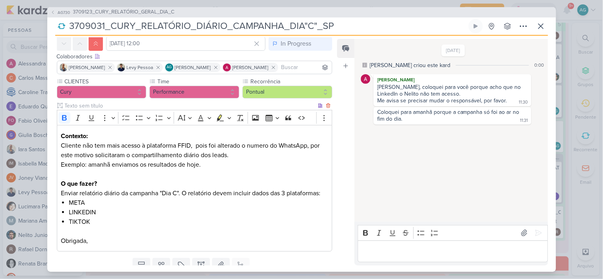
scroll to position [0, 0]
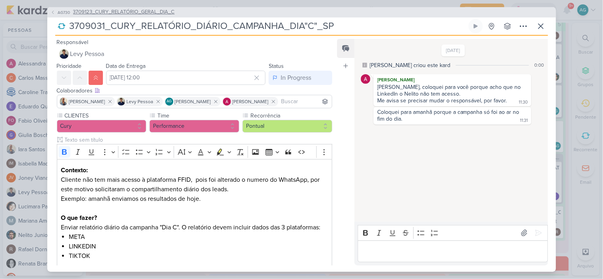
click at [167, 14] on span "3709123_CURY_RELATÓRIO_GERAL_DIA_C" at bounding box center [124, 12] width 102 height 8
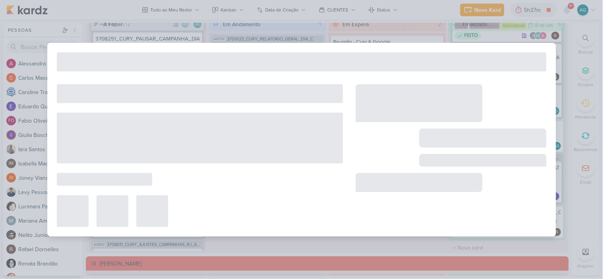
type input "3709123_CURY_RELATÓRIO_GERAL_DIA_C"
type input "15 de setembro de 2025 às 23:59"
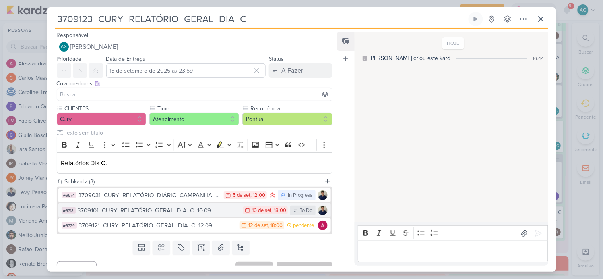
click at [171, 212] on div "3709101_CURY_RELATÓRIO_GERAL_DIA_C_10.09" at bounding box center [159, 210] width 162 height 9
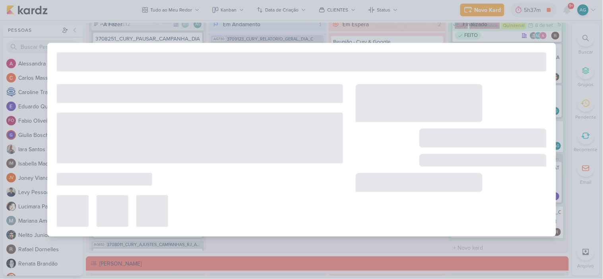
type input "3709101_CURY_RELATÓRIO_GERAL_DIA_C_10.09"
type input "10 de setembro de 2025 às 18:00"
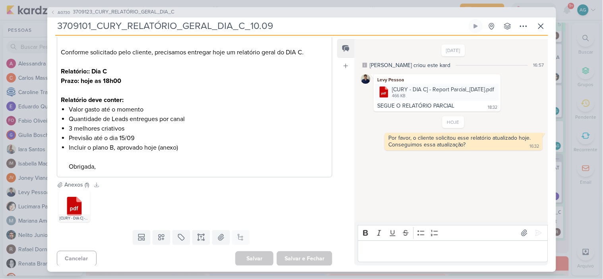
scroll to position [139, 0]
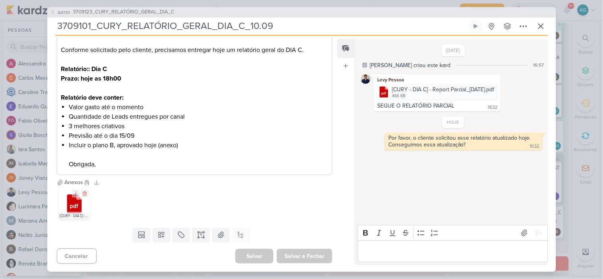
click at [75, 206] on icon at bounding box center [74, 206] width 8 height 5
click at [539, 27] on icon at bounding box center [541, 26] width 10 height 10
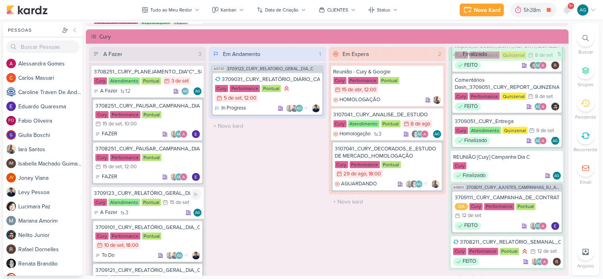
scroll to position [750, 0]
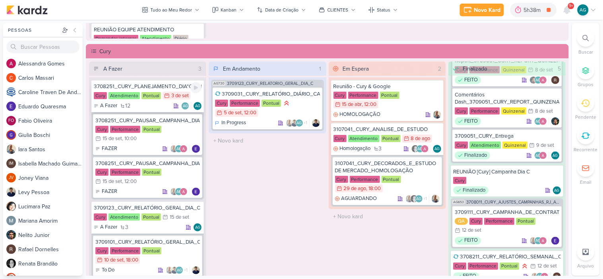
click at [149, 87] on div "3708251_CURY_PLANEJAMENTO_DIA"C"_SP" at bounding box center [148, 86] width 108 height 7
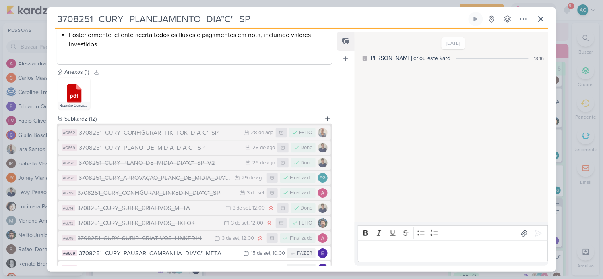
scroll to position [536, 0]
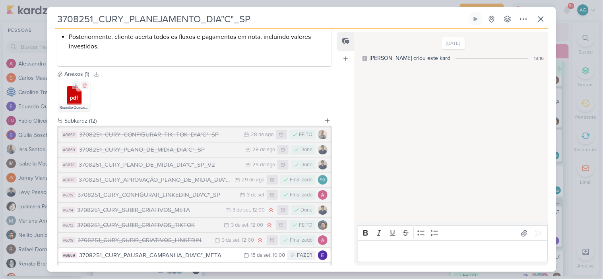
click at [76, 96] on icon at bounding box center [74, 95] width 15 height 19
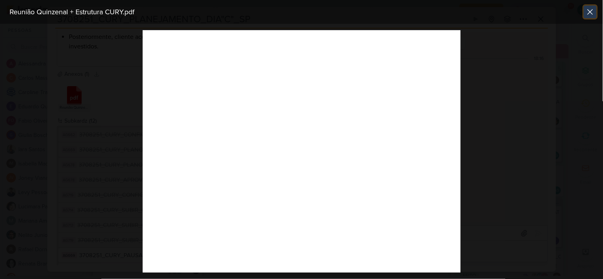
click at [594, 10] on icon at bounding box center [590, 12] width 10 height 10
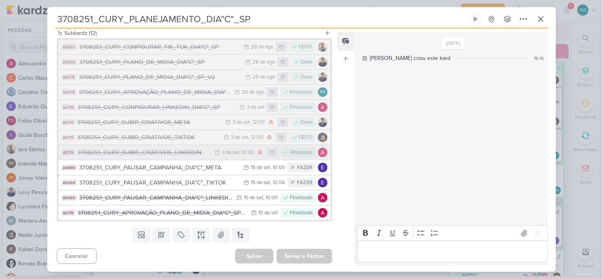
scroll to position [581, 0]
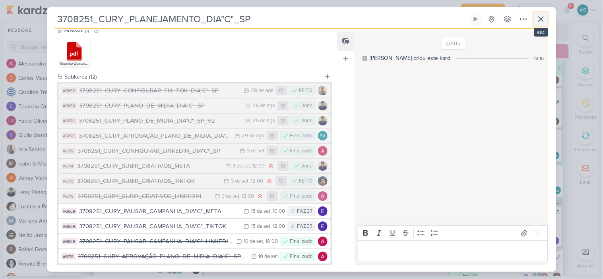
click at [542, 19] on icon at bounding box center [541, 19] width 10 height 10
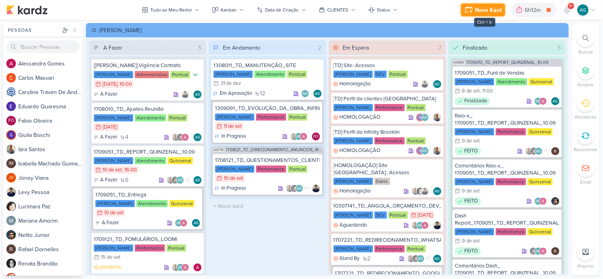
click at [488, 11] on div "Novo Kard" at bounding box center [488, 10] width 27 height 8
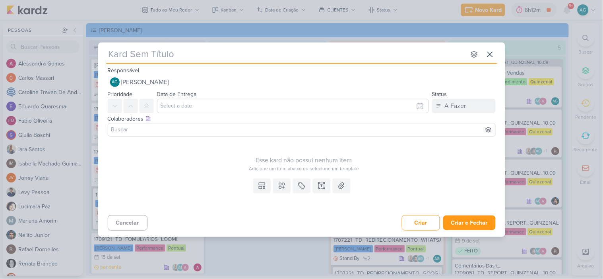
type input "3709101_CURY_RELATÓRIO_GERAL_DIA_C_10.09"
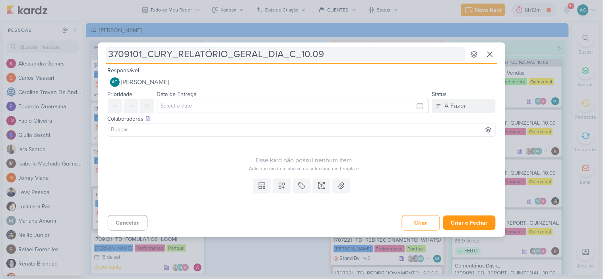
click at [307, 53] on input "3709101_CURY_RELATÓRIO_GERAL_DIA_C_10.09" at bounding box center [285, 54] width 359 height 14
type input "3709101_CURY_RELATÓRIO_GERAL_DIA_C_12.09"
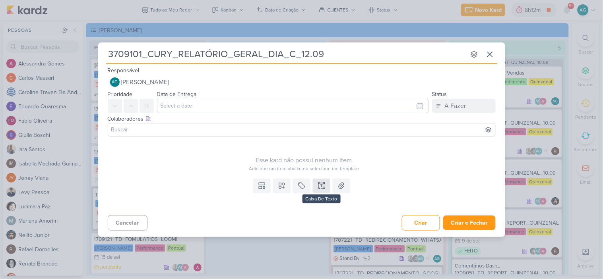
type input "3709101_CURY_RELATÓRIO_GERAL_DIA_C_12.09"
click at [323, 185] on icon at bounding box center [322, 186] width 8 height 8
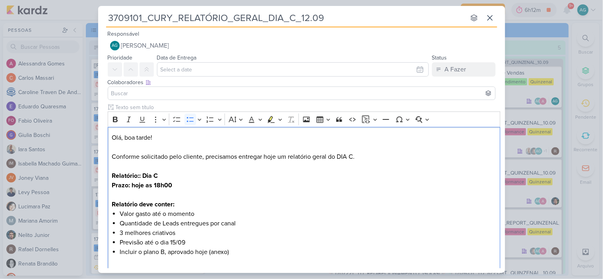
scroll to position [6, 0]
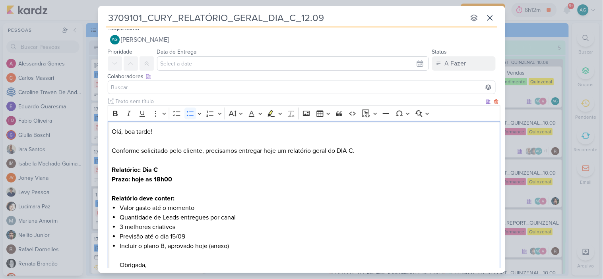
click at [112, 149] on p "Olá, boa tarde! Conforme solicitado pelo cliente, precisamos entregar hoje um r…" at bounding box center [304, 165] width 384 height 76
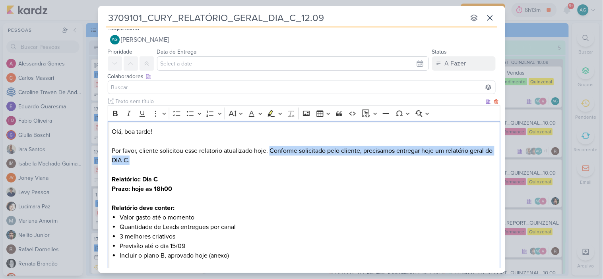
drag, startPoint x: 269, startPoint y: 149, endPoint x: 276, endPoint y: 157, distance: 10.2
click at [276, 157] on p "Olá, boa tarde! Por favor, cliente solicitou esse relatorio atualizado hoje. Co…" at bounding box center [304, 170] width 384 height 86
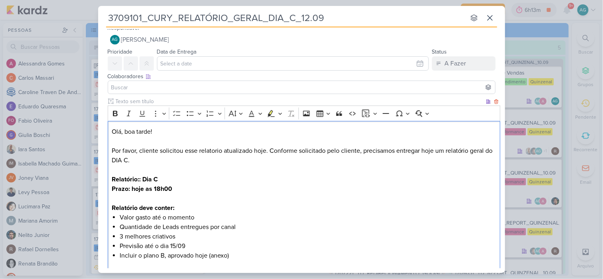
click at [280, 180] on p "Olá, boa tarde! Por favor, cliente solicitou esse relatorio atualizado hoje. Co…" at bounding box center [304, 170] width 384 height 86
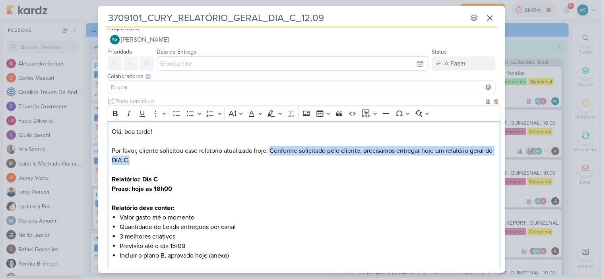
drag, startPoint x: 270, startPoint y: 152, endPoint x: 276, endPoint y: 160, distance: 10.0
click at [276, 160] on p "Olá, boa tarde! Por favor, cliente solicitou esse relatorio atualizado hoje. Co…" at bounding box center [304, 170] width 384 height 86
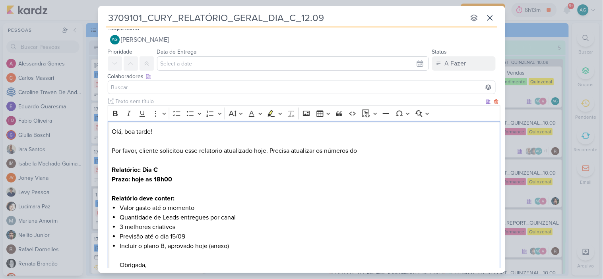
click at [112, 148] on p "Olá, boa tarde! Por favor, cliente solicitou esse relatorio atualizado hoje. Pr…" at bounding box center [304, 165] width 384 height 76
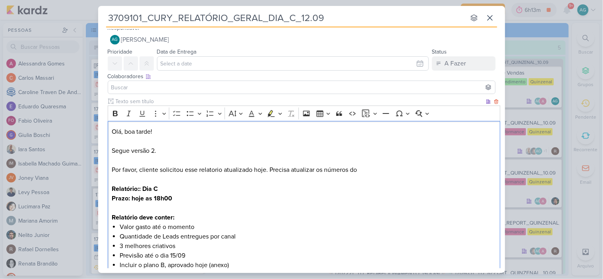
drag, startPoint x: 254, startPoint y: 169, endPoint x: 370, endPoint y: 167, distance: 115.7
click at [370, 167] on p "Olá, boa tarde! Segue versão 2. Por favor, cliente solicitou esse relatorio atu…" at bounding box center [304, 174] width 384 height 95
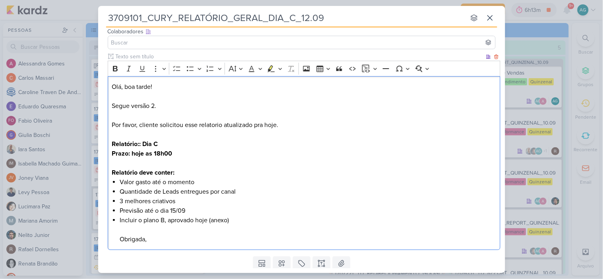
scroll to position [77, 0]
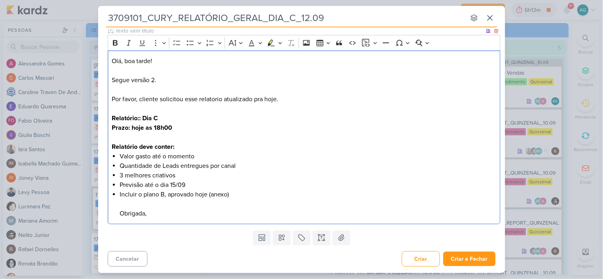
click at [199, 98] on p "Olá, boa tarde! Segue versão 2. Por favor, cliente solicitou esse relatorio atu…" at bounding box center [304, 103] width 384 height 95
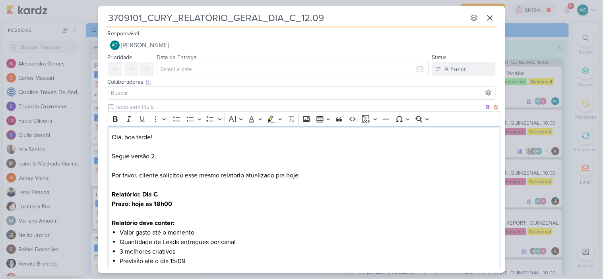
scroll to position [0, 0]
click at [246, 175] on p "Olá, boa tarde! Segue versão 2. Por favor, cliente solicitou esse mesmo relator…" at bounding box center [304, 180] width 384 height 95
click at [394, 176] on p "Olá, boa tarde! Segue versão 2. Por favor, cliente solicitou esse mesmo relator…" at bounding box center [304, 180] width 384 height 95
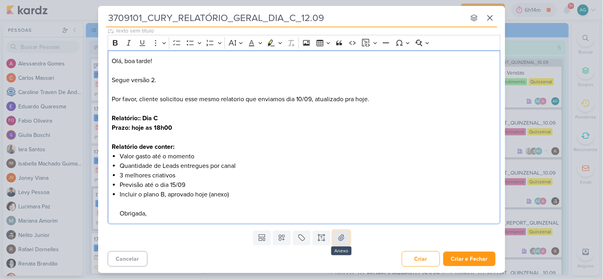
click at [340, 236] on icon at bounding box center [342, 238] width 6 height 6
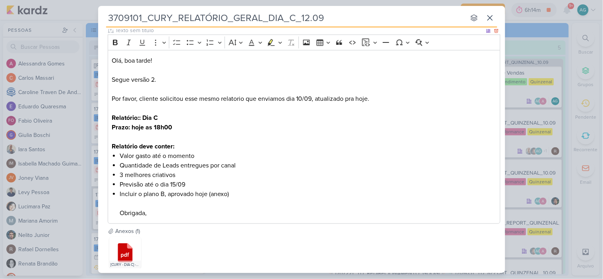
scroll to position [0, 0]
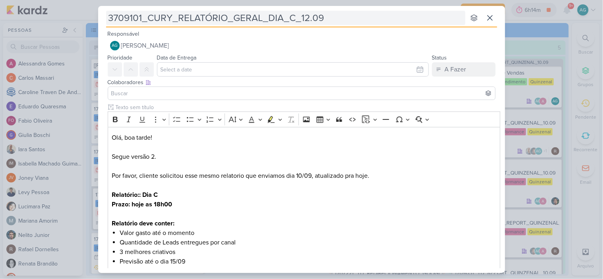
click at [348, 20] on input "3709101_CURY_RELATÓRIO_GERAL_DIA_C_12.09" at bounding box center [285, 18] width 359 height 14
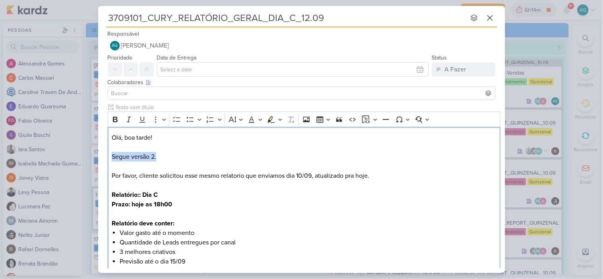
drag, startPoint x: 169, startPoint y: 155, endPoint x: 99, endPoint y: 157, distance: 70.8
click at [99, 157] on div "Clique para deixar o item visível somente à membros da sua organização Rich Tex…" at bounding box center [301, 203] width 407 height 201
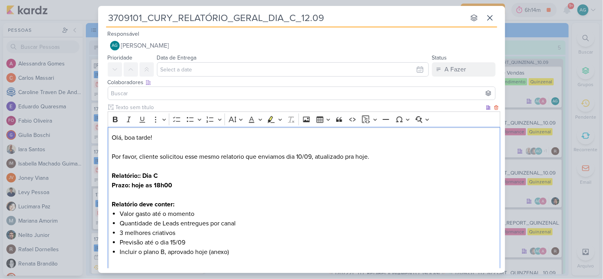
click at [344, 158] on p "Olá, boa tarde! ⁠⁠⁠⁠⁠⁠⁠Por favor, cliente solicitou esse mesmo relatorio que en…" at bounding box center [304, 171] width 384 height 76
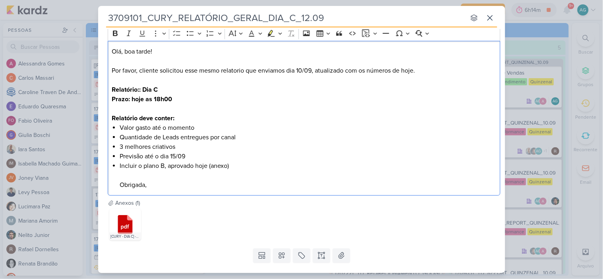
scroll to position [88, 0]
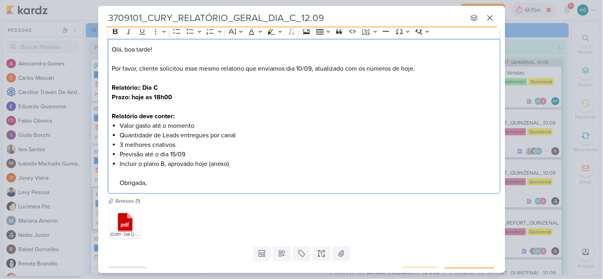
click at [312, 66] on p "Olá, boa tarde! ⁠⁠⁠⁠⁠⁠⁠Por favor, cliente solicitou esse mesmo relatorio que en…" at bounding box center [304, 83] width 384 height 76
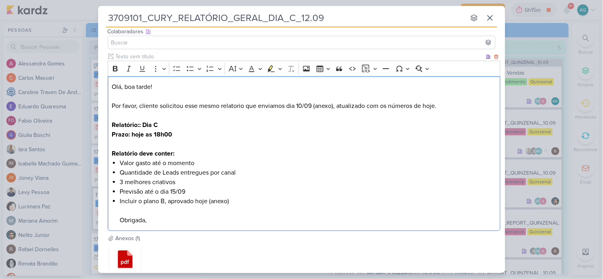
scroll to position [0, 0]
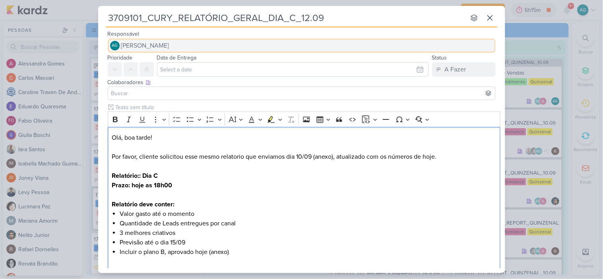
click at [161, 43] on span "[PERSON_NAME]" at bounding box center [145, 46] width 48 height 10
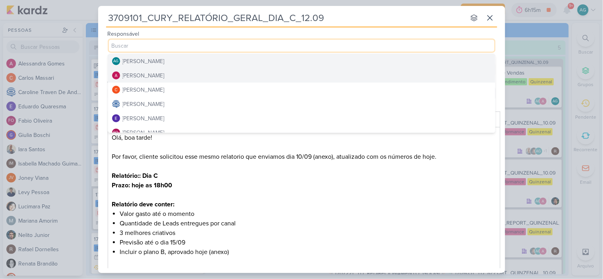
click at [163, 72] on div "[PERSON_NAME]" at bounding box center [143, 76] width 42 height 8
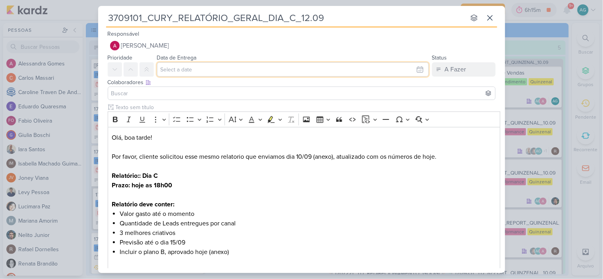
click at [226, 69] on input "text" at bounding box center [293, 69] width 272 height 14
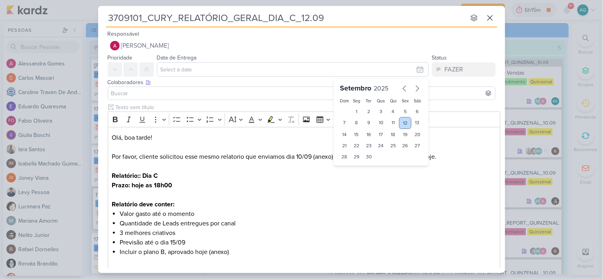
click at [403, 122] on div "12" at bounding box center [405, 123] width 12 height 12
type input "[DATE] 23:59"
click at [355, 168] on select "00 01 02 03 04 05 06 07 08 09 10 11 12 13 14 15 16 17 18 19 20 21 22 23" at bounding box center [356, 171] width 11 height 10
select select "18"
click at [351, 166] on select "00 01 02 03 04 05 06 07 08 09 10 11 12 13 14 15 16 17 18 19 20 21 22 23" at bounding box center [356, 171] width 11 height 10
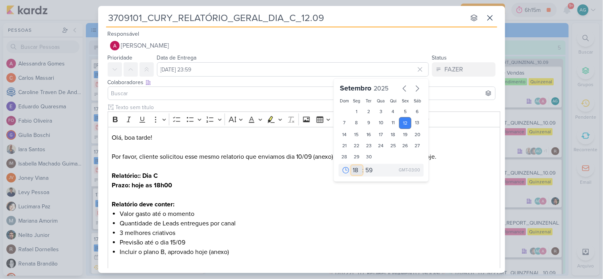
type input "[DATE] 18:59"
click at [366, 173] on select "00 05 10 15 20 25 30 35 40 45 50 55 59" at bounding box center [369, 171] width 11 height 10
select select "0"
click at [364, 166] on select "00 05 10 15 20 25 30 35 40 45 50 55 59" at bounding box center [369, 171] width 11 height 10
type input "12 de setembro de 2025 às 18:00"
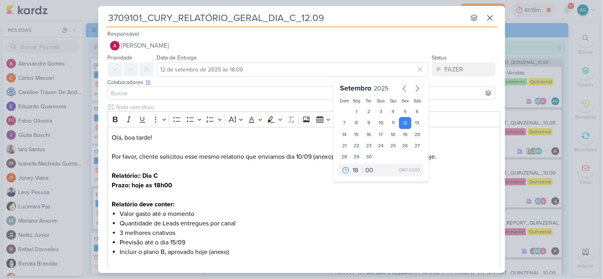
click at [204, 90] on input at bounding box center [302, 94] width 384 height 10
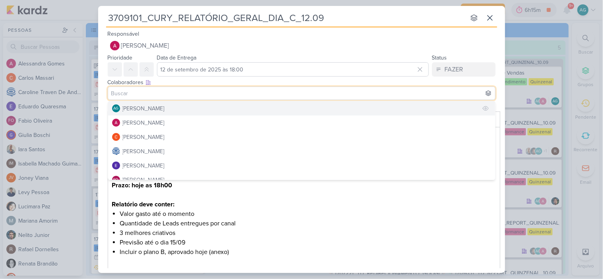
click at [165, 108] on div "[PERSON_NAME]" at bounding box center [143, 109] width 42 height 8
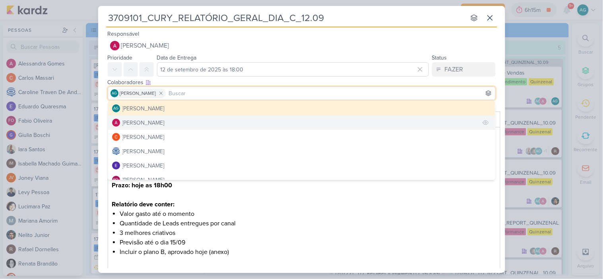
click at [171, 122] on button "[PERSON_NAME]" at bounding box center [301, 123] width 387 height 14
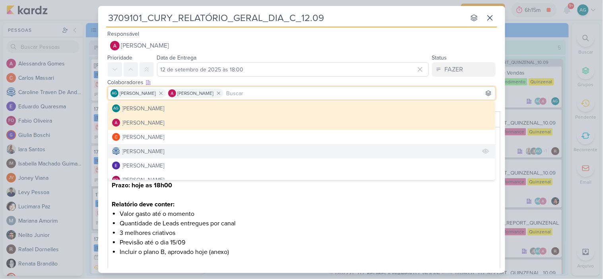
scroll to position [44, 0]
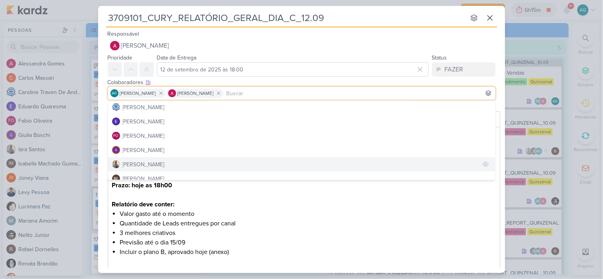
click at [153, 161] on button "[PERSON_NAME]" at bounding box center [301, 164] width 387 height 14
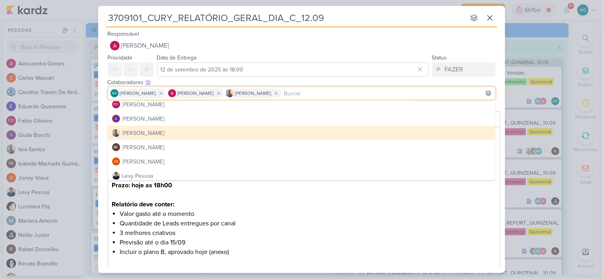
scroll to position [88, 0]
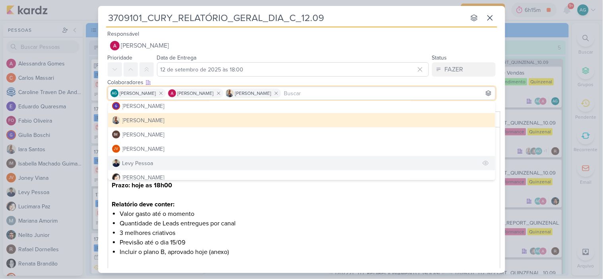
click at [150, 161] on div "Levy Pessoa" at bounding box center [137, 163] width 31 height 8
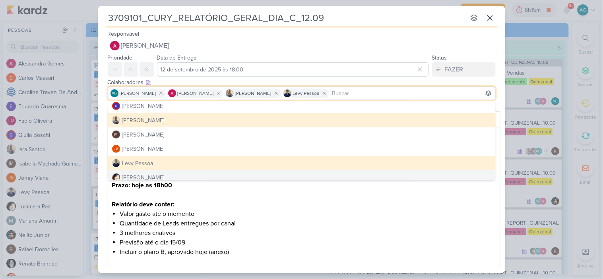
click at [323, 230] on li "3 melhores criativos" at bounding box center [308, 234] width 376 height 10
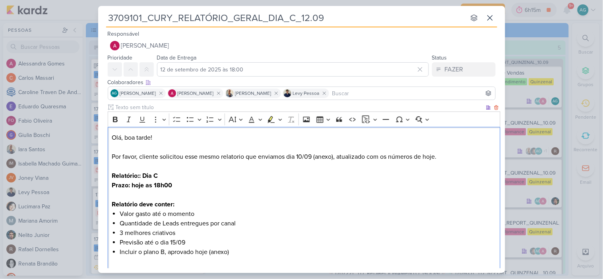
click at [113, 158] on p "Olá, boa tarde! Por favor, cliente solicitou esse mesmo relatorio que enviamos …" at bounding box center [304, 171] width 384 height 76
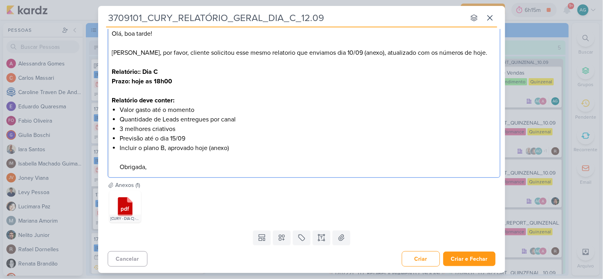
scroll to position [105, 0]
click at [283, 242] on button at bounding box center [281, 238] width 17 height 14
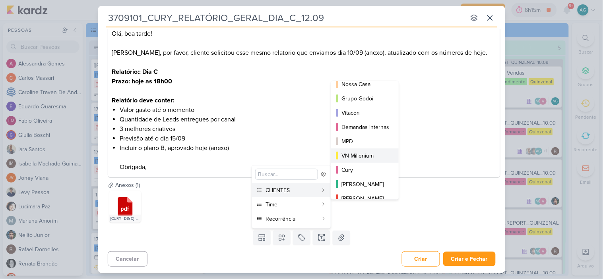
scroll to position [44, 0]
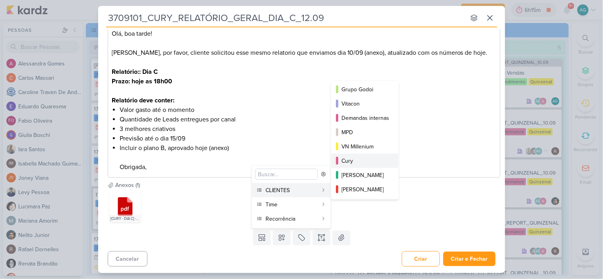
click at [359, 162] on div "Cury" at bounding box center [365, 161] width 48 height 8
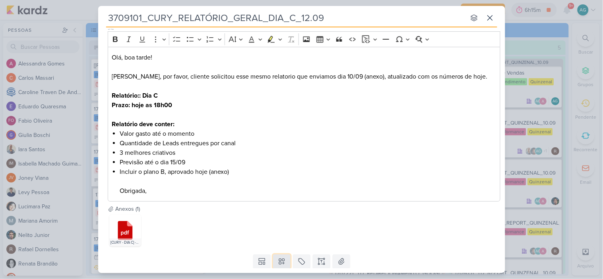
click at [281, 257] on button at bounding box center [281, 262] width 17 height 14
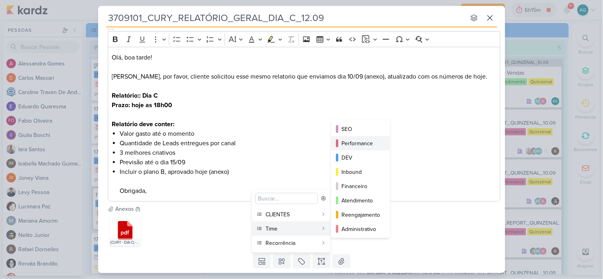
click at [366, 141] on div "Performance" at bounding box center [360, 143] width 39 height 8
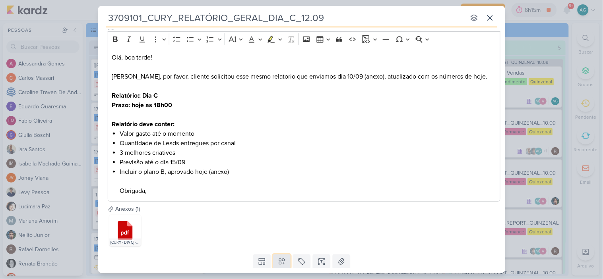
click at [284, 261] on icon at bounding box center [282, 262] width 8 height 8
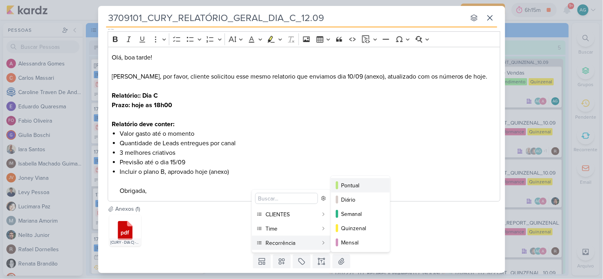
click at [366, 185] on div "Pontual" at bounding box center [360, 186] width 39 height 8
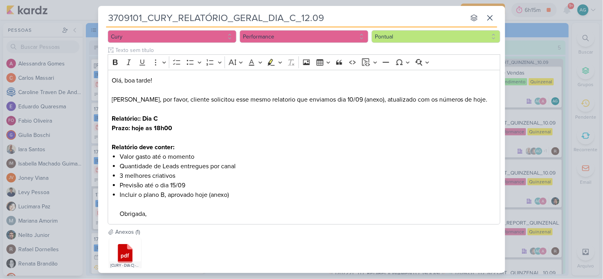
scroll to position [0, 0]
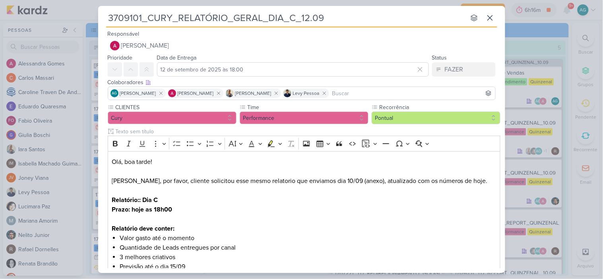
drag, startPoint x: 142, startPoint y: 18, endPoint x: 105, endPoint y: 18, distance: 37.4
click at [105, 18] on div "3709101_CURY_RELATÓRIO_GERAL_DIA_C_12.09 nenhum grupo disponível esc Responsáve…" at bounding box center [301, 137] width 407 height 263
paste input "2"
type input "3709121_CURY_RELATÓRIO_GERAL_DIA_C_12.09"
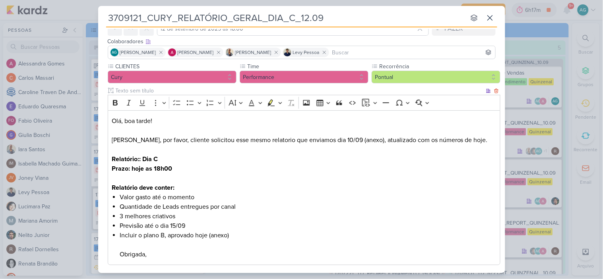
scroll to position [40, 0]
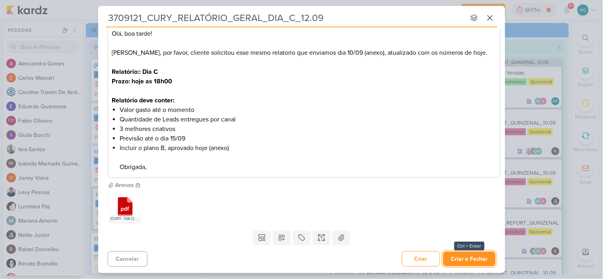
click at [469, 256] on button "Criar e Fechar" at bounding box center [469, 259] width 52 height 15
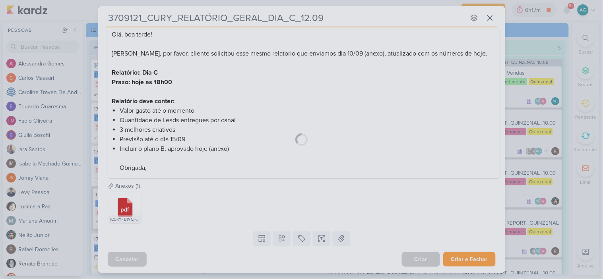
scroll to position [128, 0]
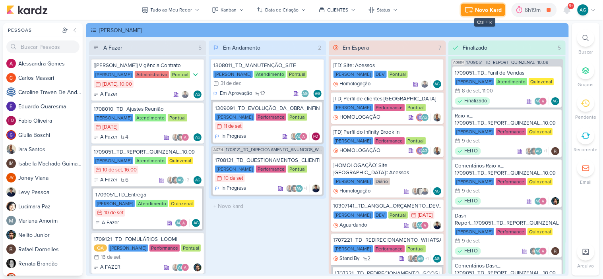
click at [474, 7] on icon at bounding box center [469, 10] width 10 height 10
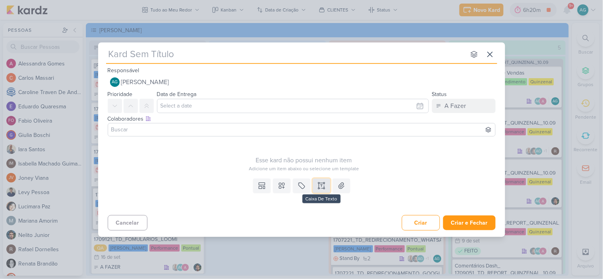
click at [323, 189] on icon at bounding box center [322, 186] width 8 height 8
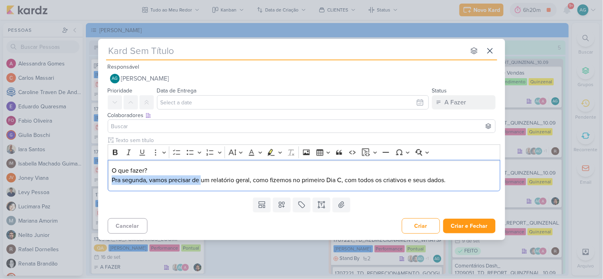
drag, startPoint x: 203, startPoint y: 181, endPoint x: 88, endPoint y: 183, distance: 114.5
click at [88, 183] on div "nenhum grupo disponível esc Responsável AG [PERSON_NAME] Nenhum contato encontr…" at bounding box center [301, 139] width 603 height 279
click at [110, 179] on div "O que fazer? Cliente um relatório geral, como fizemos no primeiro Dia C, com to…" at bounding box center [304, 175] width 393 height 31
click at [229, 179] on p "O que fazer? Como o dia C começa hoje 15/09, cliente um relatório geral, como f…" at bounding box center [304, 175] width 384 height 19
click at [496, 181] on p "O que fazer? Como o dia C começa hoje 15/09, cliente solicita um relatório gera…" at bounding box center [304, 175] width 384 height 19
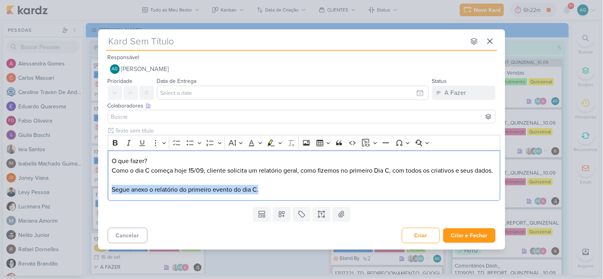
drag, startPoint x: 273, startPoint y: 190, endPoint x: 105, endPoint y: 194, distance: 168.5
click at [105, 194] on div "Clique para deixar o item visível somente à membros da sua organização Rich Tex…" at bounding box center [301, 165] width 407 height 77
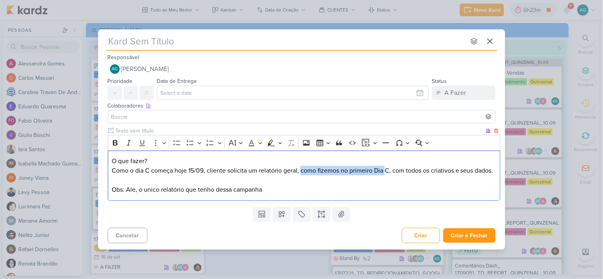
drag, startPoint x: 301, startPoint y: 168, endPoint x: 386, endPoint y: 171, distance: 85.1
click at [386, 171] on p "O que fazer? Como o dia C começa hoje 15/09, cliente solicita um relatório gera…" at bounding box center [304, 176] width 384 height 38
drag, startPoint x: 279, startPoint y: 193, endPoint x: 96, endPoint y: 192, distance: 182.4
click at [96, 192] on div "nenhum grupo disponível esc Responsável AG [PERSON_NAME] Nenhum contato encontr…" at bounding box center [301, 139] width 603 height 279
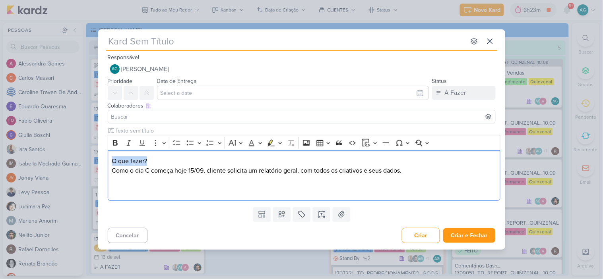
drag, startPoint x: 166, startPoint y: 160, endPoint x: 98, endPoint y: 161, distance: 68.0
click at [98, 161] on div "Clique para deixar o item visível somente à membros da sua organização Rich Tex…" at bounding box center [301, 165] width 407 height 77
click at [116, 143] on icon "Editor toolbar" at bounding box center [115, 143] width 8 height 8
click at [173, 184] on p "O que fazer? Como o dia C começa hoje 15/09, cliente solicita um relatório gera…" at bounding box center [304, 176] width 384 height 38
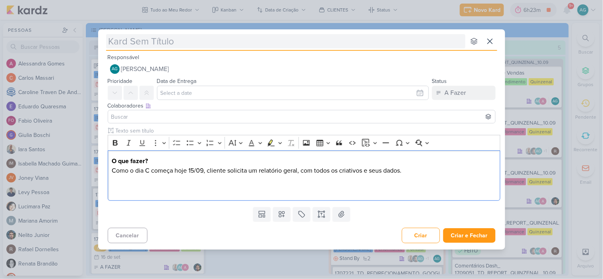
click at [191, 48] on input "text" at bounding box center [285, 41] width 359 height 14
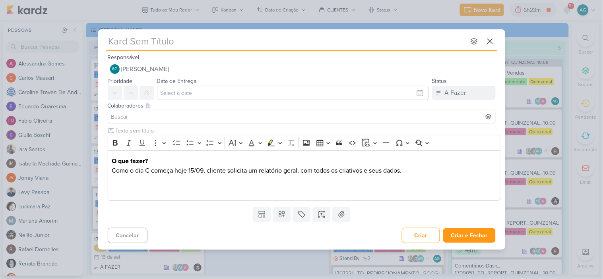
paste input "3709122_CURY_RELATÓRIO_GERAL_DIA_C_15.09"
type input "3709122_CURY_RELATÓRIO_GERAL_DIA_C_15.09"
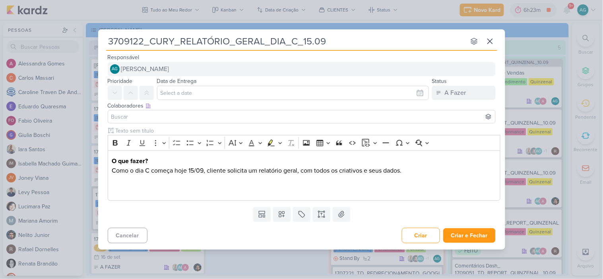
type input "3709122_CURY_RELATÓRIO_GERAL_DIA_C_15.09"
click at [192, 68] on button "AG [PERSON_NAME]" at bounding box center [302, 69] width 388 height 14
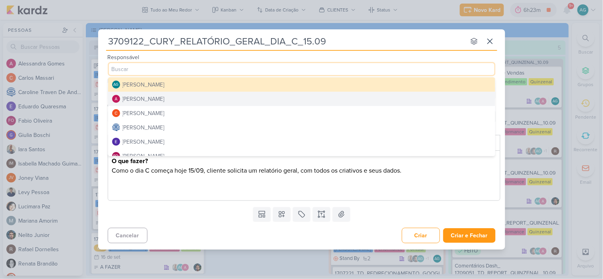
click at [165, 96] on div "[PERSON_NAME]" at bounding box center [143, 99] width 42 height 8
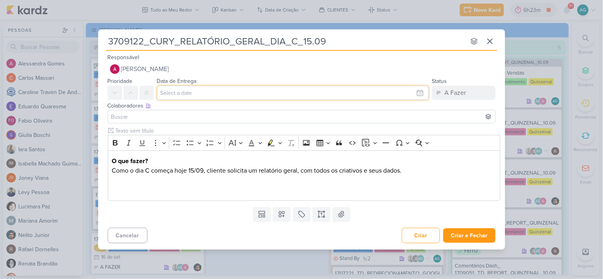
click at [173, 92] on input "text" at bounding box center [293, 93] width 272 height 14
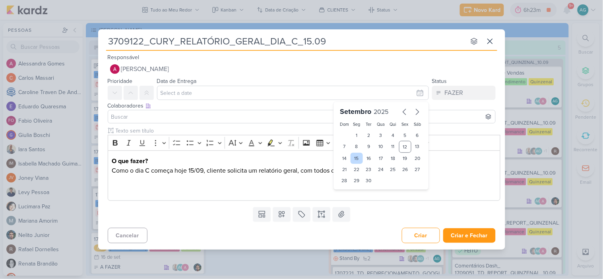
click at [354, 159] on div "15" at bounding box center [357, 158] width 12 height 11
type input "15 de setembro de 2025 às 23:59"
click at [358, 194] on select "00 01 02 03 04 05 06 07 08 09 10 11 12 13 14 15 16 17 18 19 20 21 22 23" at bounding box center [356, 195] width 11 height 10
select select "12"
click at [351, 190] on select "00 01 02 03 04 05 06 07 08 09 10 11 12 13 14 15 16 17 18 19 20 21 22 23" at bounding box center [356, 195] width 11 height 10
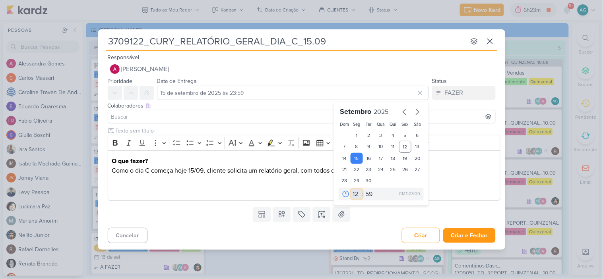
type input "[DATE] 12:59"
click at [371, 192] on select "00 05 10 15 20 25 30 35 40 45 50 55 59" at bounding box center [369, 195] width 11 height 10
select select "0"
click at [364, 190] on select "00 05 10 15 20 25 30 35 40 45 50 55 59" at bounding box center [369, 195] width 11 height 10
type input "[DATE] 12:00"
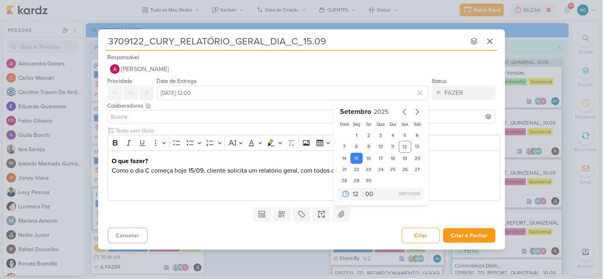
click at [210, 116] on input at bounding box center [302, 117] width 384 height 10
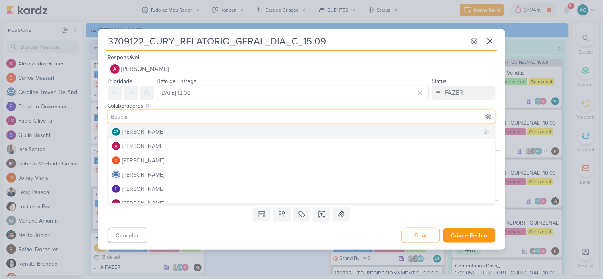
click at [165, 128] on div "[PERSON_NAME]" at bounding box center [143, 132] width 42 height 8
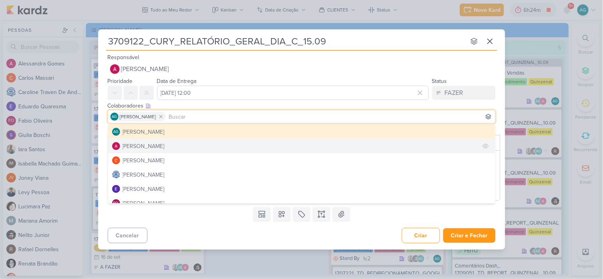
click at [174, 144] on button "[PERSON_NAME]" at bounding box center [301, 146] width 387 height 14
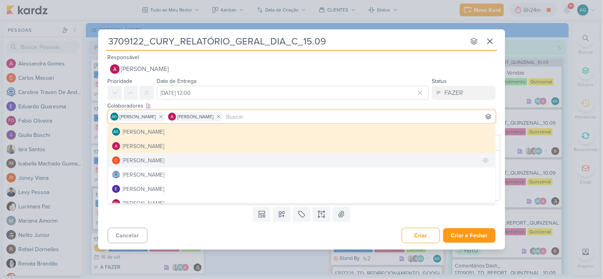
scroll to position [44, 0]
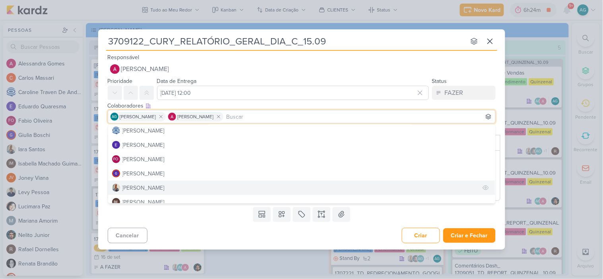
click at [151, 184] on button "[PERSON_NAME]" at bounding box center [301, 188] width 387 height 14
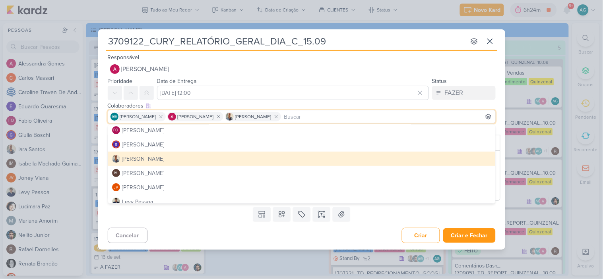
scroll to position [88, 0]
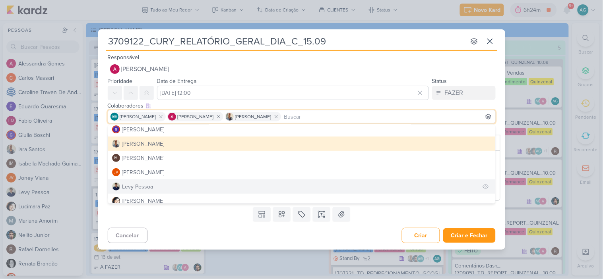
click at [149, 185] on div "Levy Pessoa" at bounding box center [137, 187] width 31 height 8
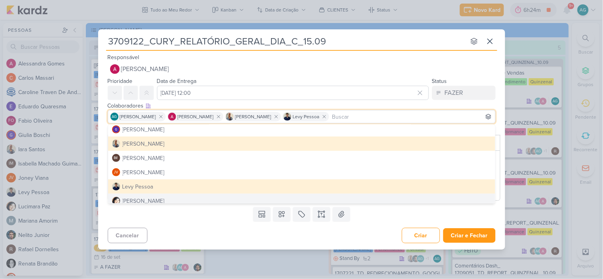
click at [213, 231] on div "Cancelar Criar Criar e Fechar Ctrl + Enter" at bounding box center [301, 235] width 407 height 20
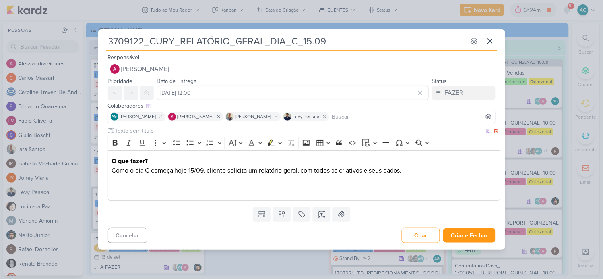
click at [158, 190] on p "O que fazer? Como o dia C começa hoje 15/09, cliente solicita um relatório gera…" at bounding box center [304, 176] width 384 height 38
click at [284, 215] on icon at bounding box center [282, 215] width 8 height 8
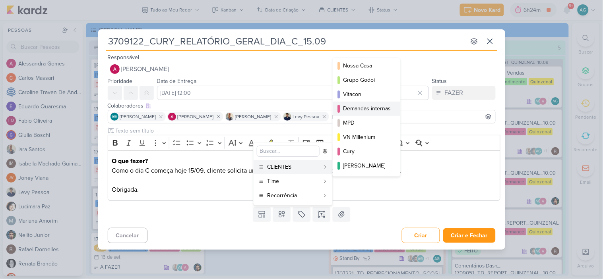
scroll to position [44, 0]
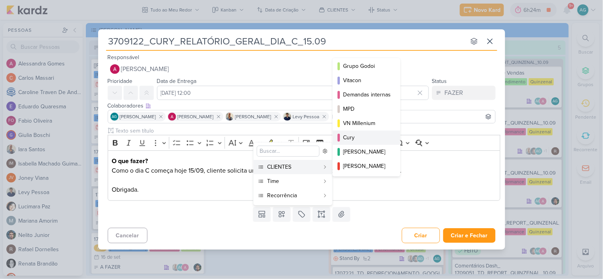
click at [366, 139] on div "Cury" at bounding box center [367, 138] width 48 height 8
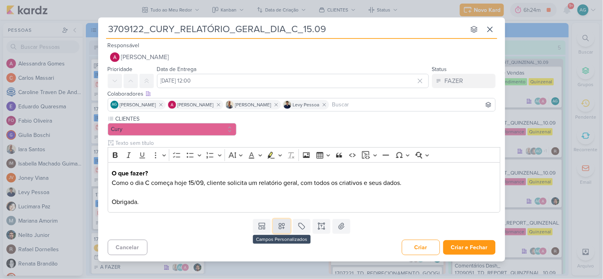
click at [282, 224] on icon at bounding box center [282, 227] width 6 height 6
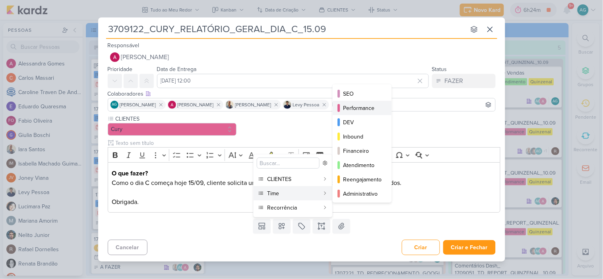
click at [362, 106] on div "Performance" at bounding box center [362, 108] width 39 height 8
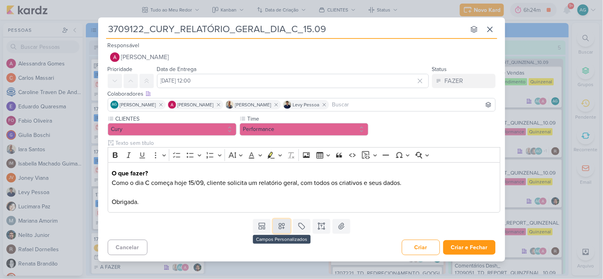
click at [285, 229] on icon at bounding box center [282, 227] width 8 height 8
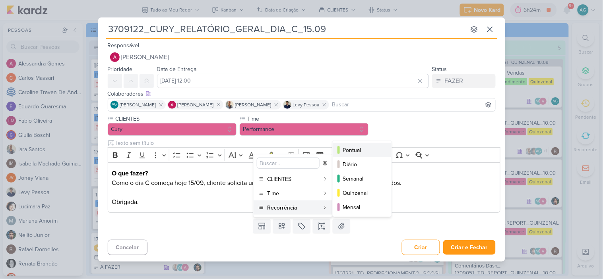
click at [351, 149] on div "Pontual" at bounding box center [362, 150] width 39 height 8
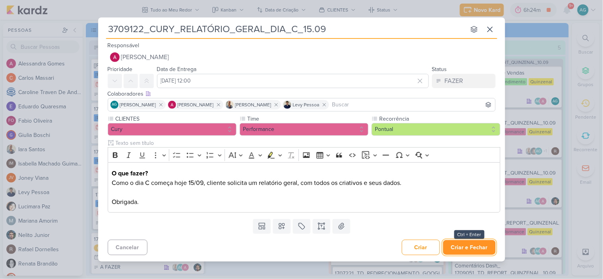
click at [474, 245] on button "Criar e Fechar" at bounding box center [469, 247] width 52 height 15
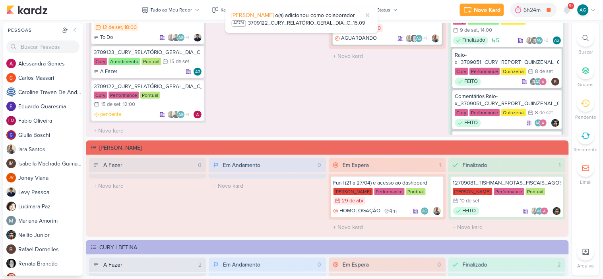
scroll to position [927, 0]
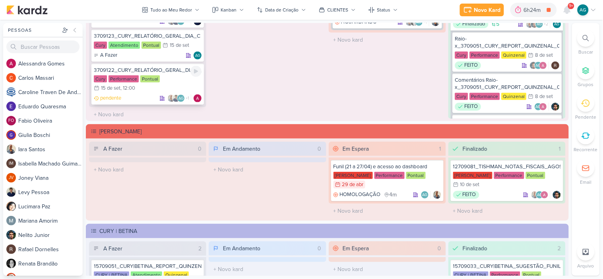
click at [154, 70] on div "3709122_CURY_RELATÓRIO_GERAL_DIA_C_15.09" at bounding box center [148, 70] width 108 height 7
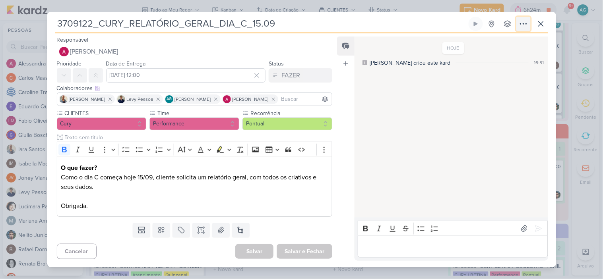
click at [529, 20] on button at bounding box center [523, 24] width 14 height 14
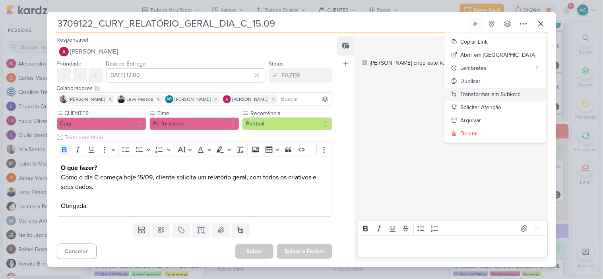
click at [521, 93] on div "Transformar em Subkard" at bounding box center [491, 94] width 60 height 8
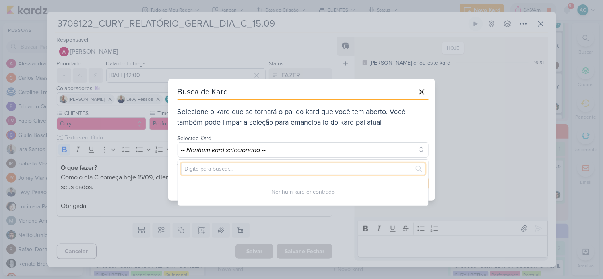
click at [263, 171] on input "text" at bounding box center [303, 169] width 244 height 12
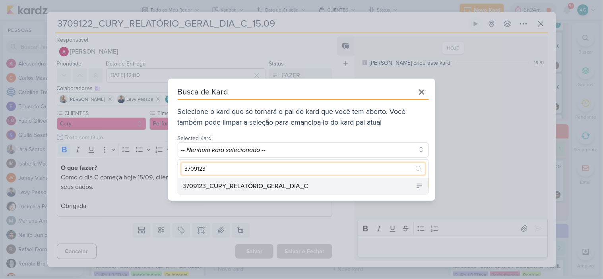
type input "3709123"
click at [275, 187] on div "3709123_CURY_RELATÓRIO_GERAL_DIA_C" at bounding box center [246, 187] width 126 height 10
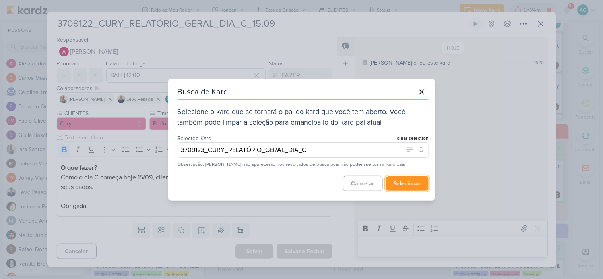
click at [415, 184] on button "selecionar" at bounding box center [407, 183] width 43 height 15
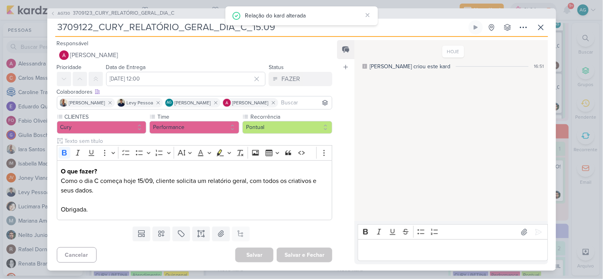
click at [164, 19] on div "AG730 3709123_CURY_RELATÓRIO_GERAL_DIA_C 3709122_CURY_RELATÓRIO_GERAL_DIA_C_15.…" at bounding box center [301, 139] width 509 height 263
click at [165, 15] on span "3709123_CURY_RELATÓRIO_GERAL_DIA_C" at bounding box center [124, 14] width 102 height 8
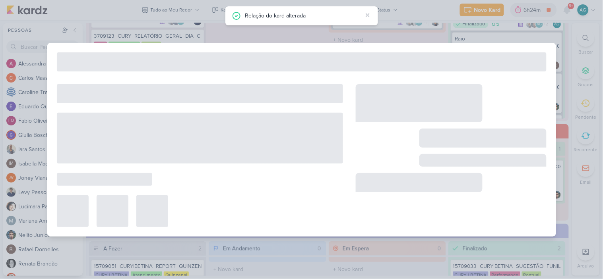
type input "3709123_CURY_RELATÓRIO_GERAL_DIA_C"
type input "15 de setembro de 2025 às 23:59"
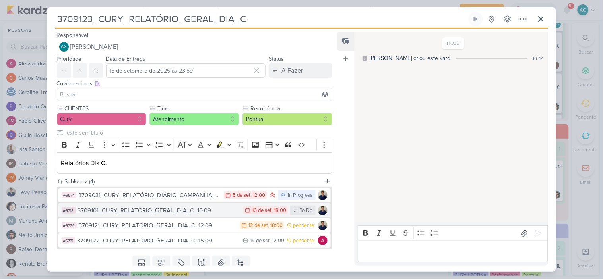
click at [204, 212] on div "3709101_CURY_RELATÓRIO_GERAL_DIA_C_10.09" at bounding box center [159, 210] width 162 height 9
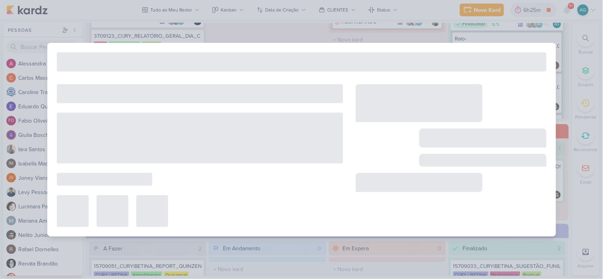
type input "3709101_CURY_RELATÓRIO_GERAL_DIA_C_10.09"
type input "10 de setembro de 2025 às 18:00"
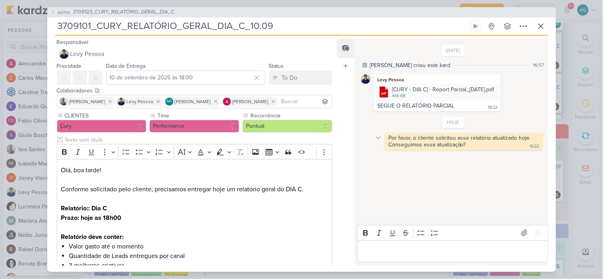
click at [378, 139] on icon at bounding box center [378, 138] width 6 height 6
click at [391, 153] on div "Deletar" at bounding box center [399, 152] width 18 height 8
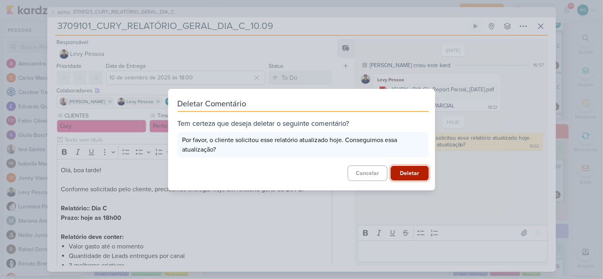
click at [410, 173] on button "Deletar" at bounding box center [410, 173] width 38 height 15
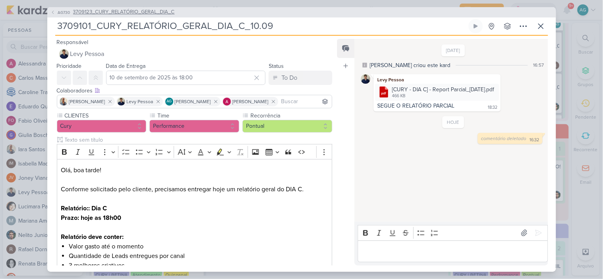
click at [144, 10] on span "3709123_CURY_RELATÓRIO_GERAL_DIA_C" at bounding box center [124, 12] width 102 height 8
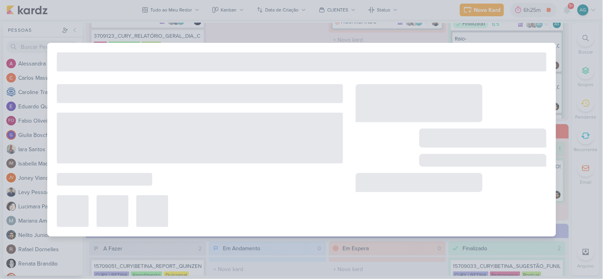
type input "3709123_CURY_RELATÓRIO_GERAL_DIA_C"
type input "15 de setembro de 2025 às 23:59"
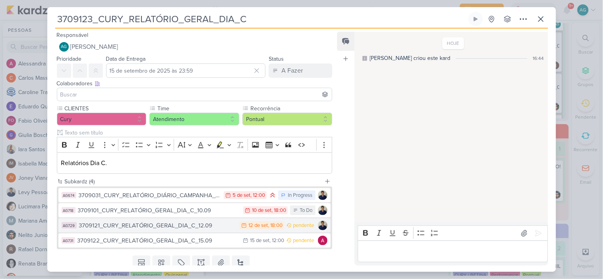
click at [200, 227] on div "3709121_CURY_RELATÓRIO_GERAL_DIA_C_12.09" at bounding box center [157, 225] width 157 height 9
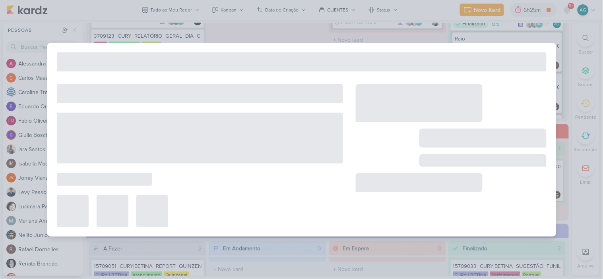
type input "3709121_CURY_RELATÓRIO_GERAL_DIA_C_12.09"
type input "12 de setembro de 2025 às 18:00"
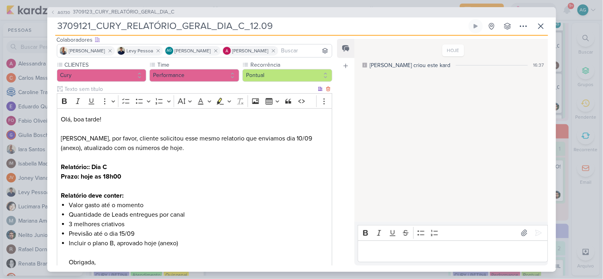
scroll to position [0, 0]
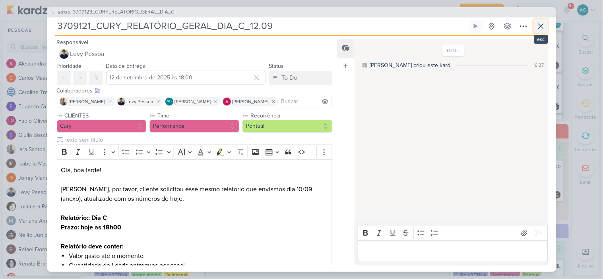
click at [546, 29] on button at bounding box center [541, 26] width 14 height 14
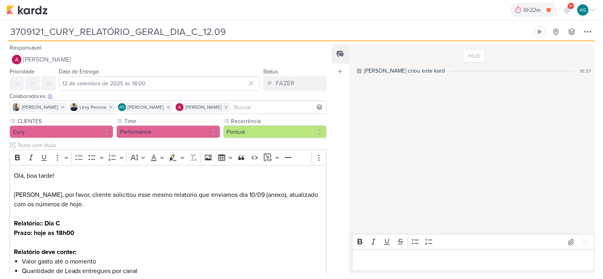
drag, startPoint x: 232, startPoint y: 33, endPoint x: 8, endPoint y: 37, distance: 223.4
click at [8, 37] on input "3709121_CURY_RELATÓRIO_GERAL_DIA_C_12.09" at bounding box center [269, 32] width 523 height 14
